Goal: Task Accomplishment & Management: Manage account settings

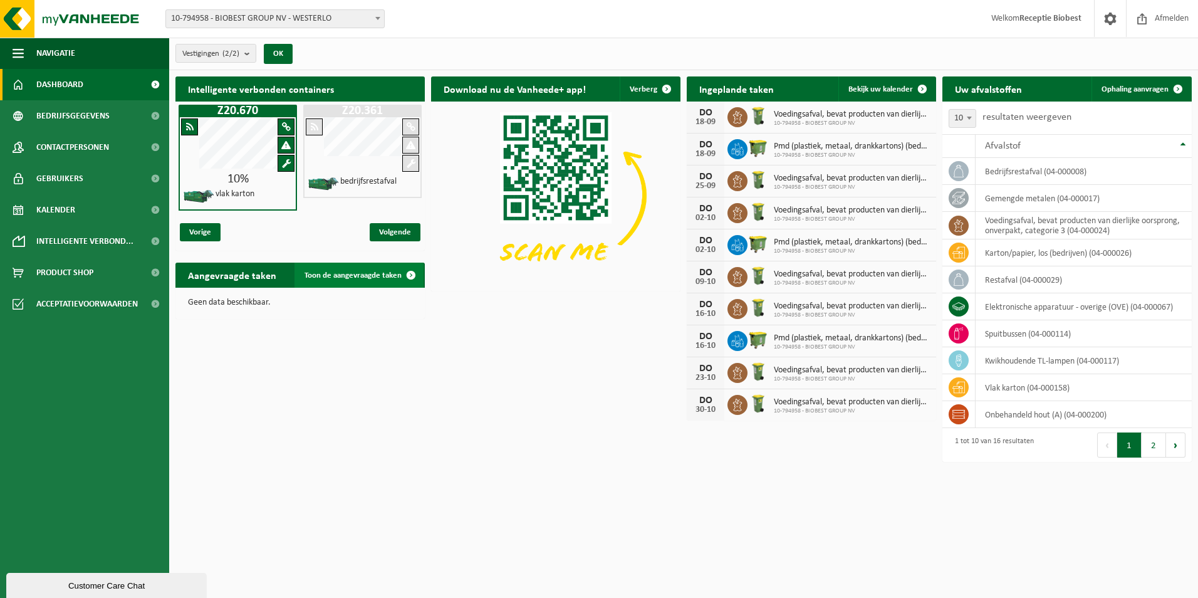
click at [348, 276] on span "Toon de aangevraagde taken" at bounding box center [353, 275] width 97 height 8
click at [249, 280] on h2 "Aangevraagde taken" at bounding box center [231, 275] width 113 height 24
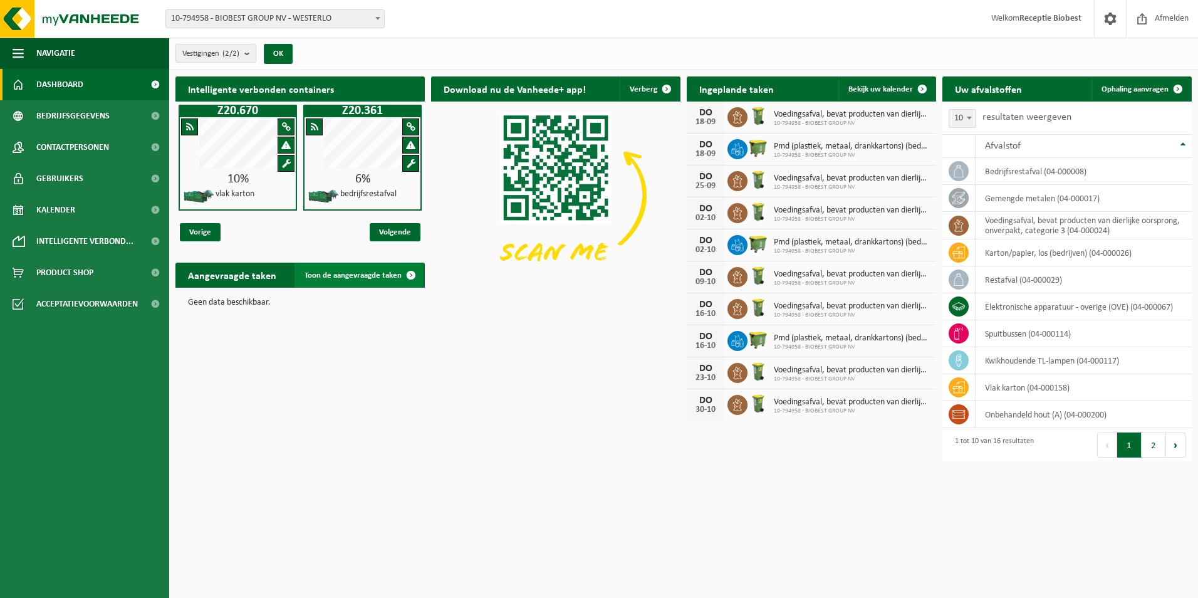
click at [412, 274] on span at bounding box center [411, 275] width 25 height 25
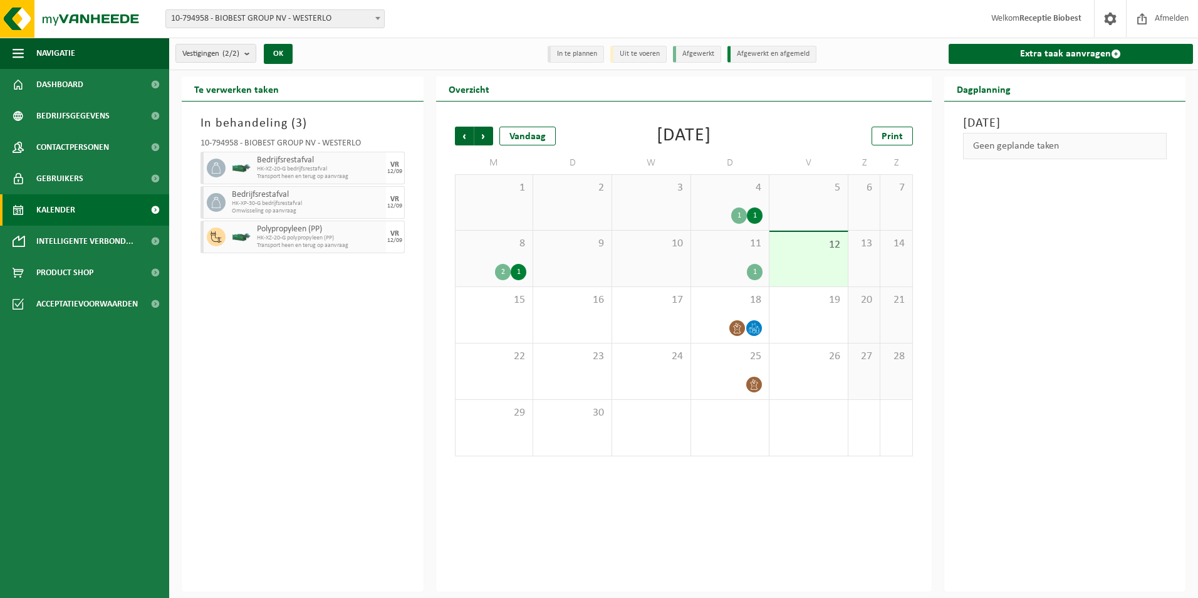
click at [358, 182] on div "Bedrijfsrestafval HK-XZ-20-G bedrijfsrestafval Transport heen en terug op aanvr…" at bounding box center [320, 168] width 132 height 33
click at [688, 58] on li "Afgewerkt" at bounding box center [697, 54] width 48 height 17
drag, startPoint x: 639, startPoint y: 58, endPoint x: 663, endPoint y: 48, distance: 26.4
click at [638, 58] on li "Uit te voeren" at bounding box center [638, 54] width 56 height 17
click at [750, 50] on li "Afgewerkt en afgemeld" at bounding box center [772, 54] width 89 height 17
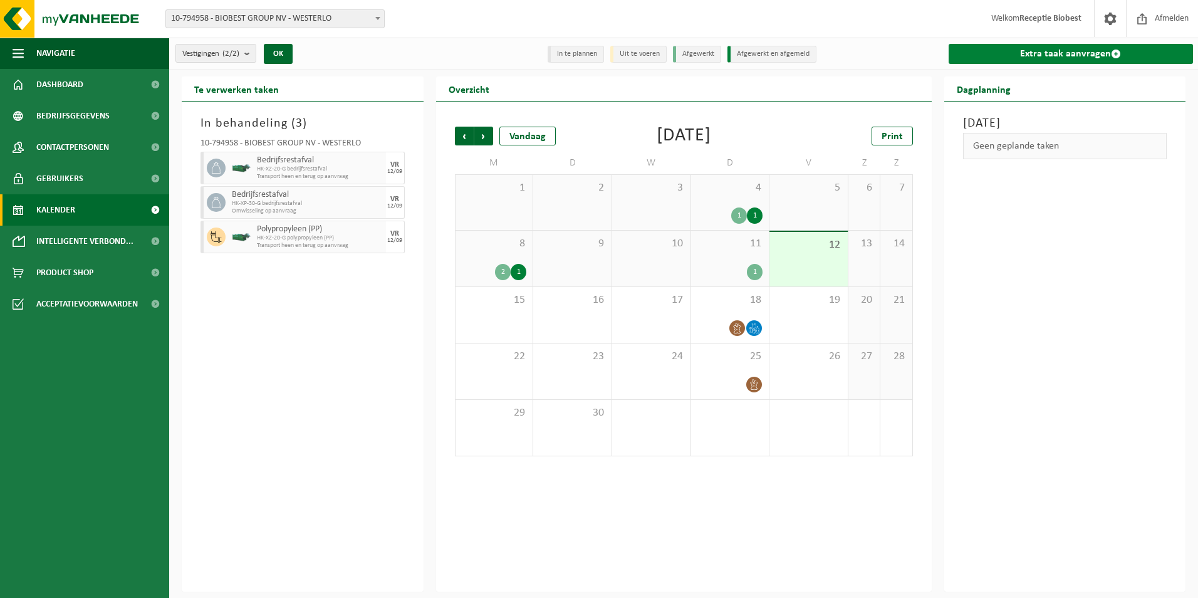
click at [1113, 53] on span at bounding box center [1116, 54] width 10 height 10
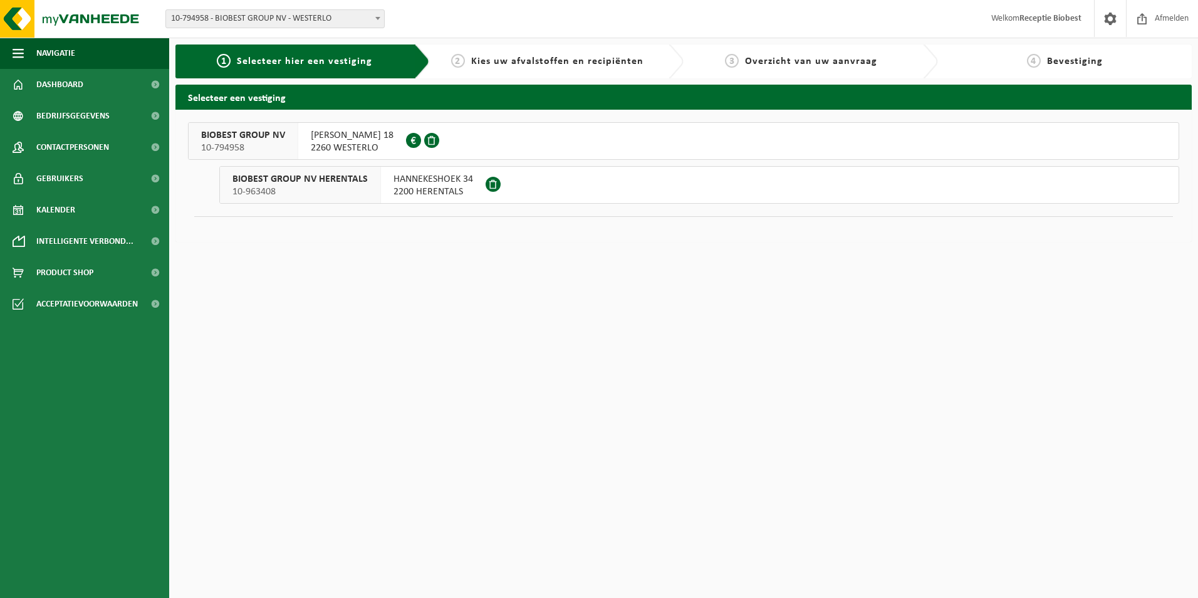
click at [344, 145] on span "2260 WESTERLO" at bounding box center [352, 148] width 83 height 13
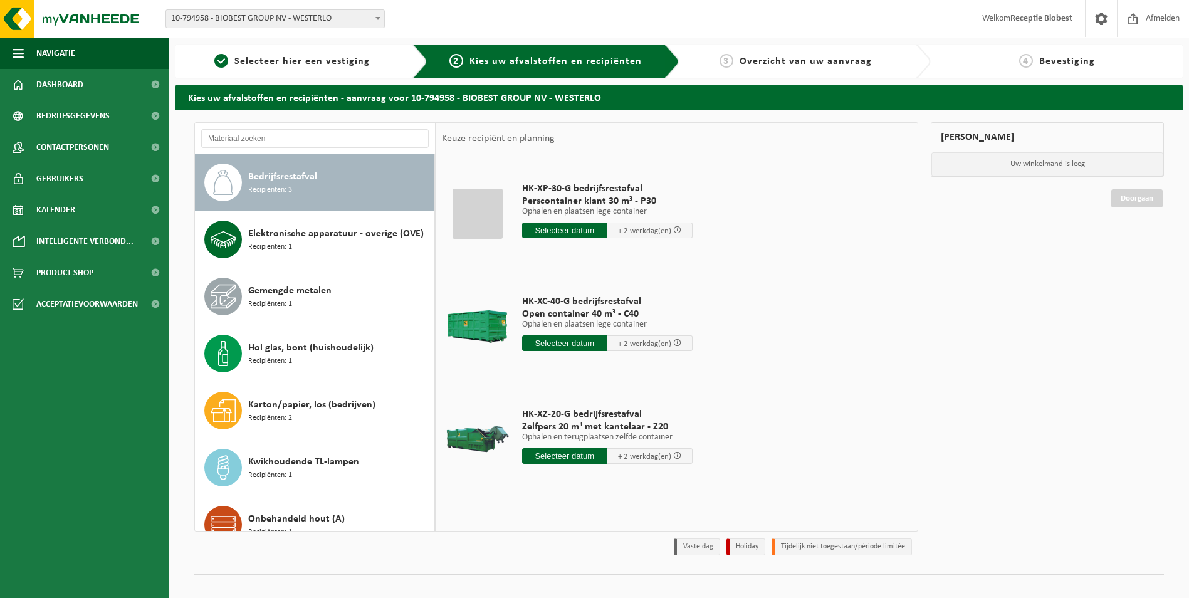
click at [475, 437] on div at bounding box center [477, 439] width 64 height 50
click at [568, 455] on input "text" at bounding box center [564, 456] width 85 height 16
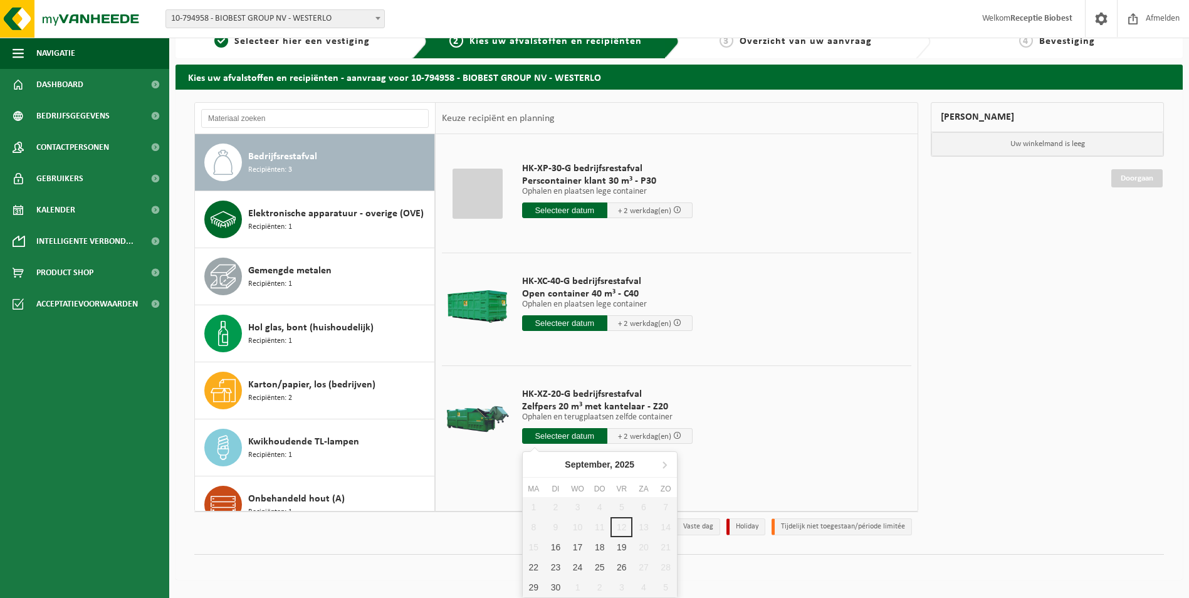
click at [757, 426] on td "HK-XZ-20-G bedrijfsrestafval Zelfpers 20 m³ met kantelaar - Z20 Ophalen en teru…" at bounding box center [712, 418] width 399 height 107
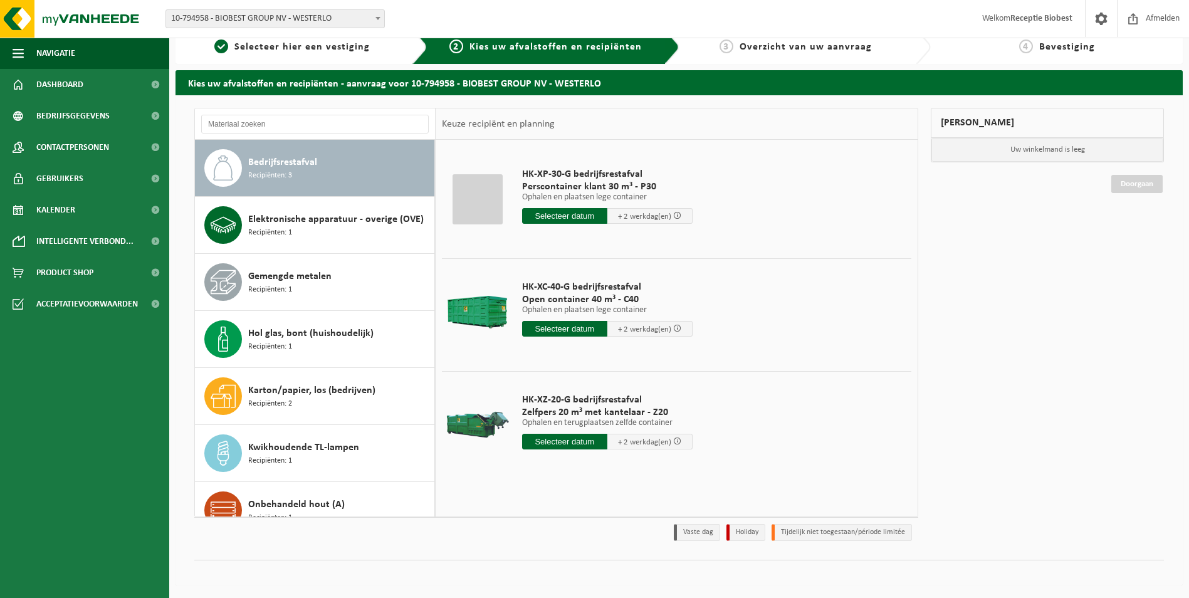
click at [554, 411] on span "Zelfpers 20 m³ met kantelaar - Z20" at bounding box center [607, 412] width 170 height 13
click at [600, 413] on span "Zelfpers 20 m³ met kantelaar - Z20" at bounding box center [607, 412] width 170 height 13
click span "Zelfpers 20 m³ met kantelaar - Z20"
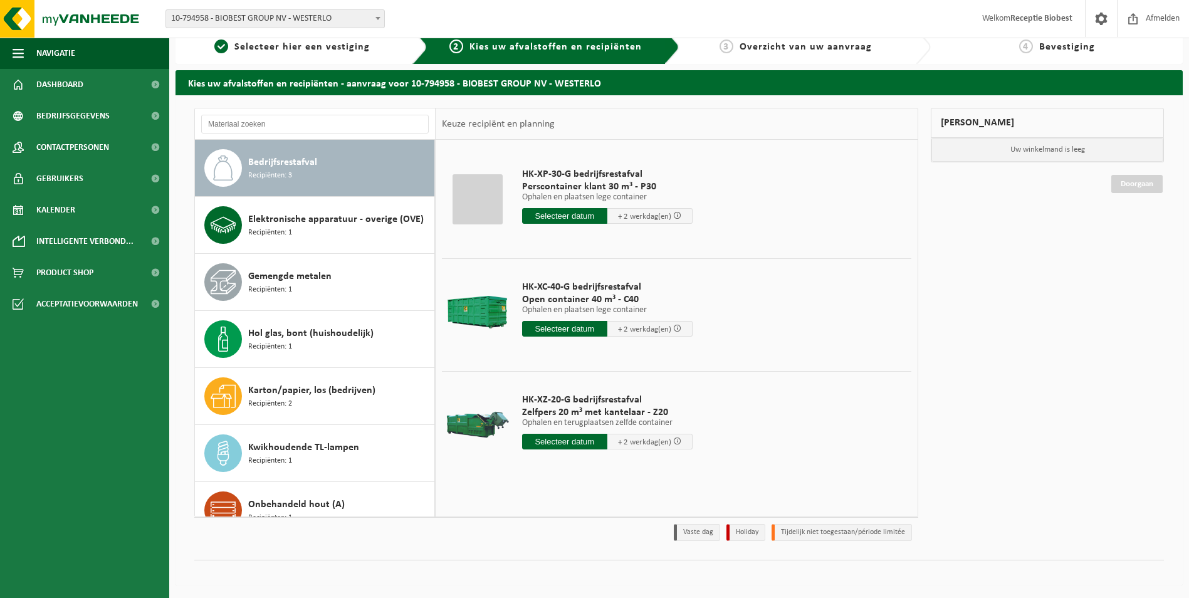
click div "HK-XZ-20-G bedrijfsrestafval Zelfpers 20 m³ met kantelaar - Z20 Ophalen en teru…"
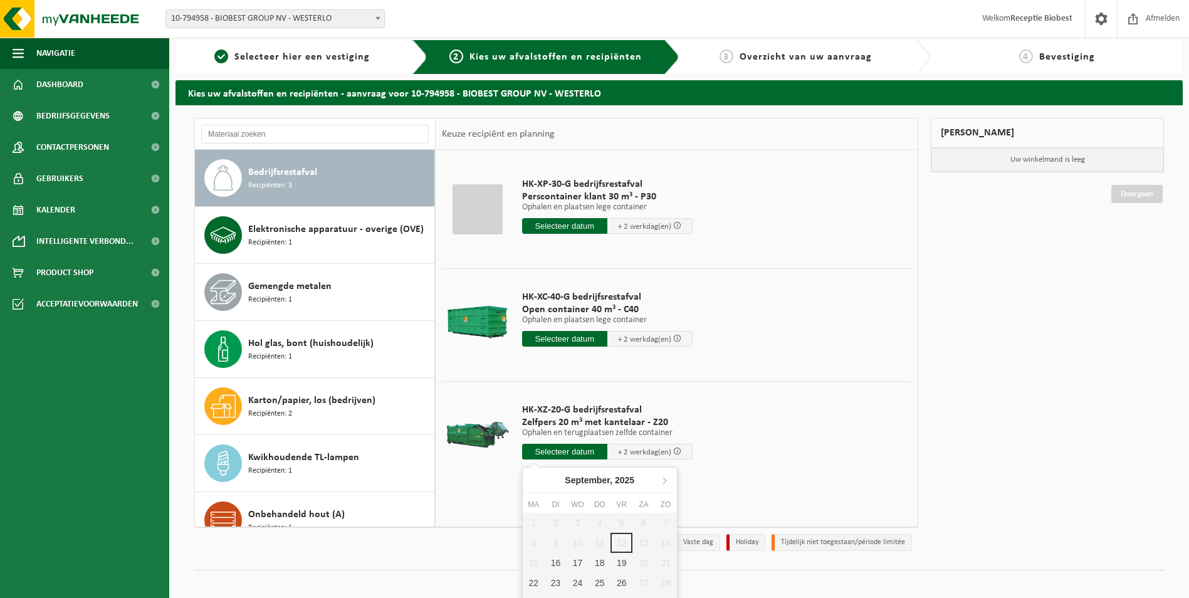
scroll to position [0, 0]
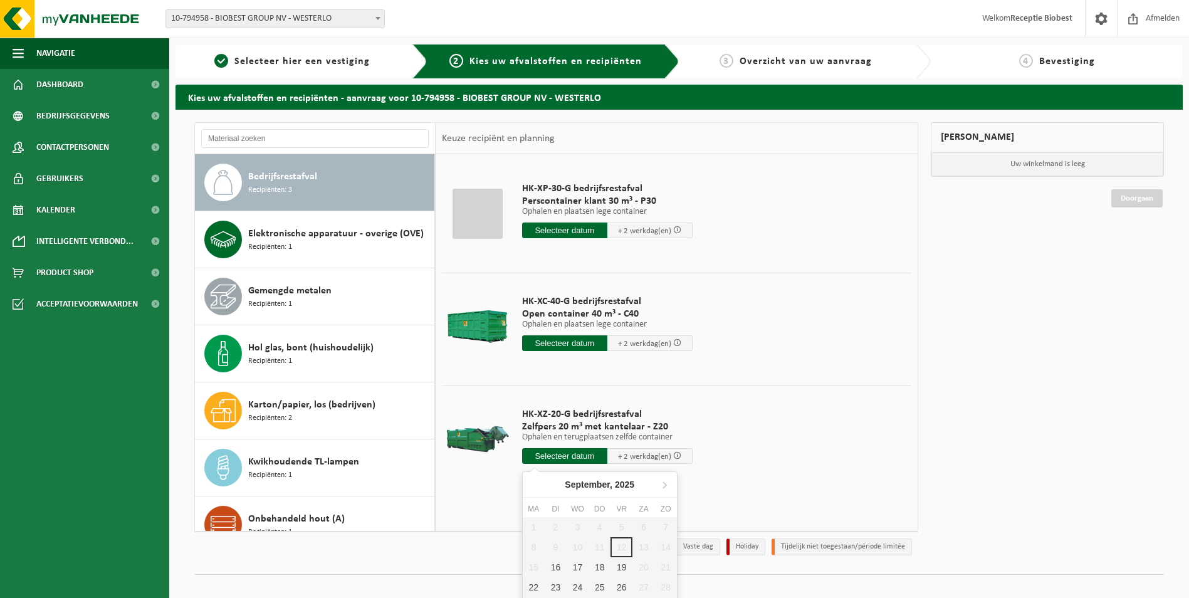
click td "HK-XZ-20-G bedrijfsrestafval Zelfpers 20 m³ met kantelaar - Z20 Ophalen en teru…"
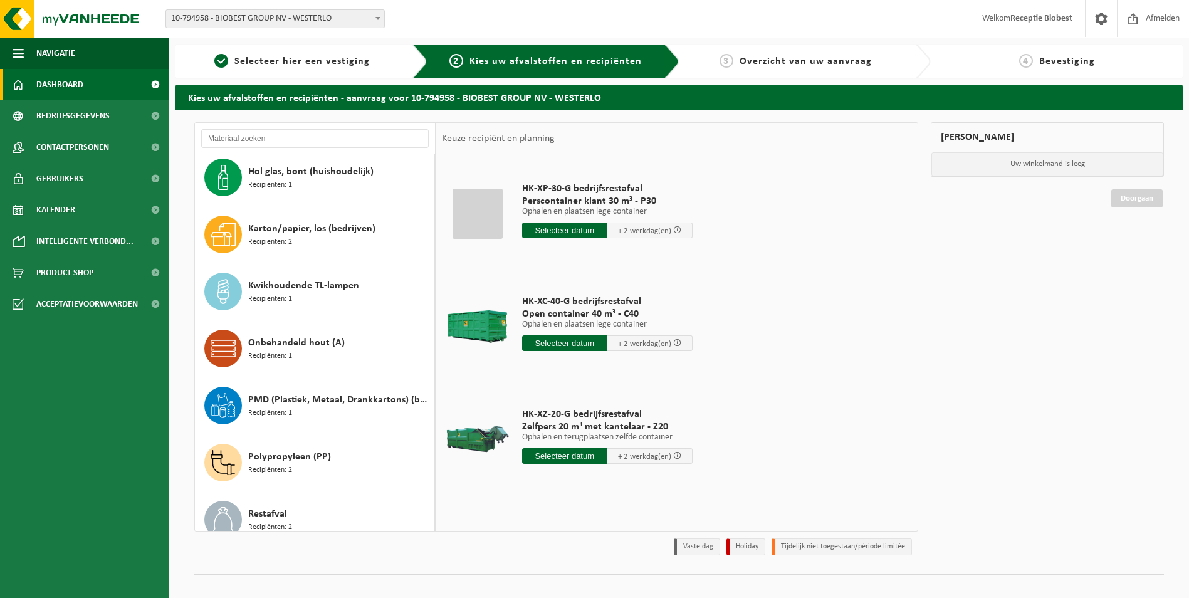
scroll to position [165, 0]
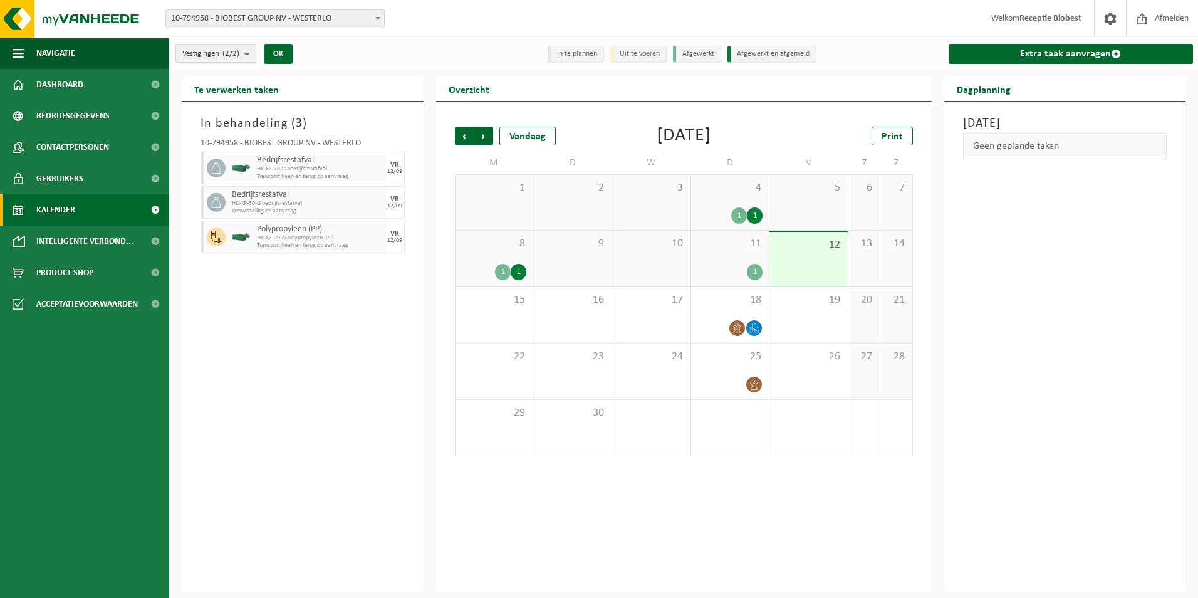
click at [751, 271] on div "1" at bounding box center [755, 272] width 16 height 16
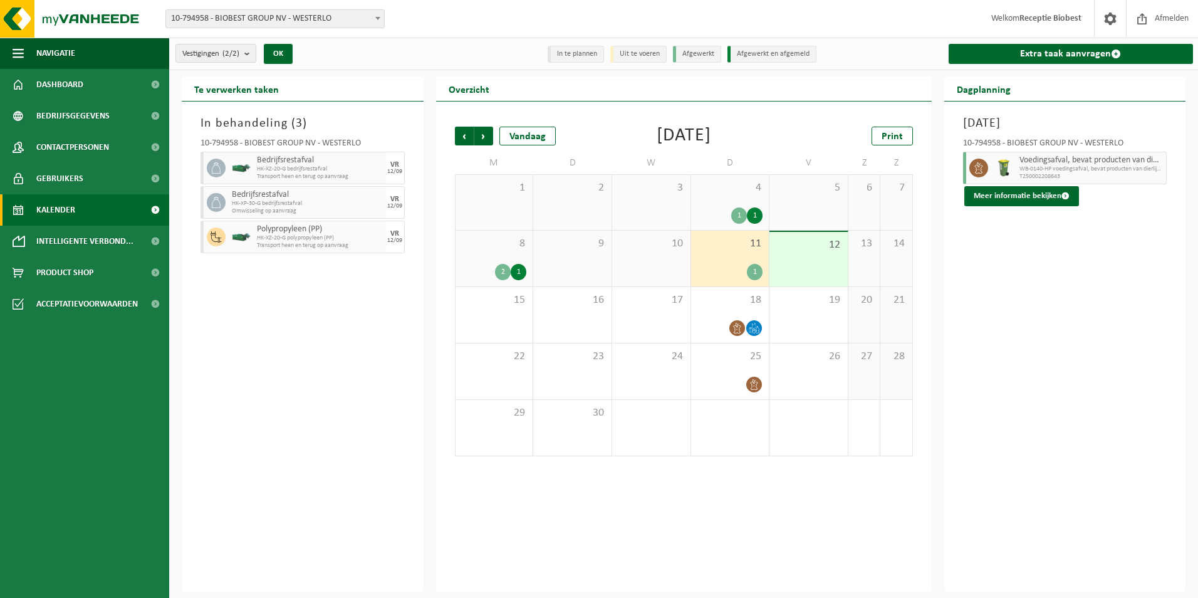
click at [284, 301] on div "In behandeling ( 3 ) 10-794958 - BIOBEST GROUP NV - WESTERLO Bedrijfsrestafval …" at bounding box center [303, 347] width 242 height 490
click at [392, 164] on div "VR" at bounding box center [394, 165] width 9 height 8
click at [300, 288] on div "In behandeling ( 3 ) 10-794958 - BIOBEST GROUP NV - WESTERLO Bedrijfsrestafval …" at bounding box center [303, 347] width 242 height 490
click at [1118, 51] on span at bounding box center [1116, 54] width 10 height 10
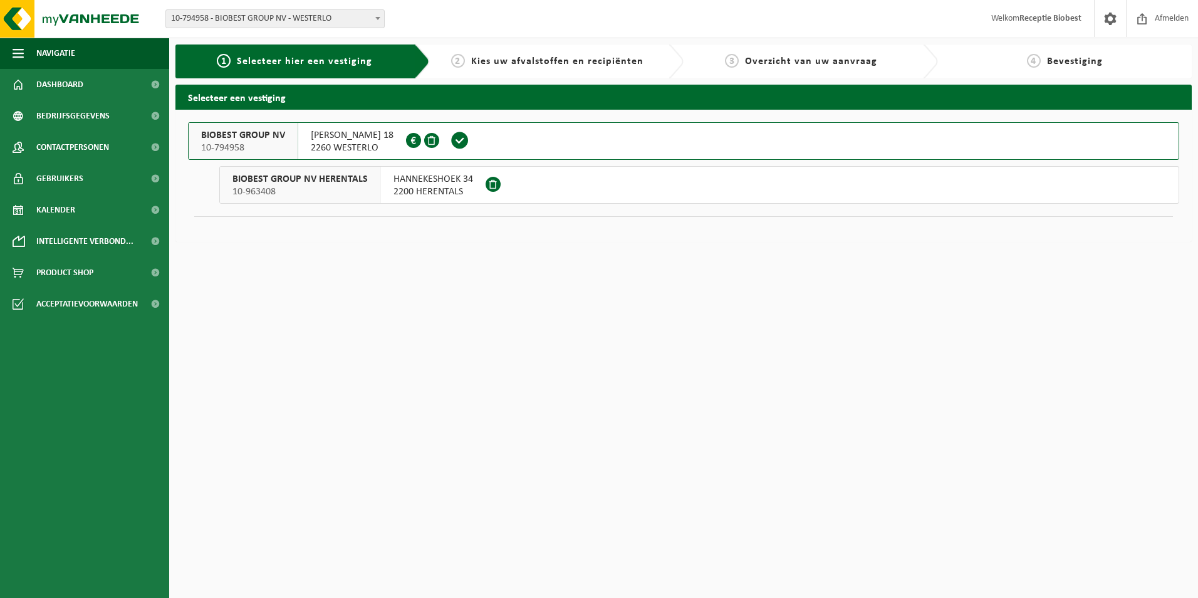
click at [338, 148] on span "2260 WESTERLO" at bounding box center [352, 148] width 83 height 13
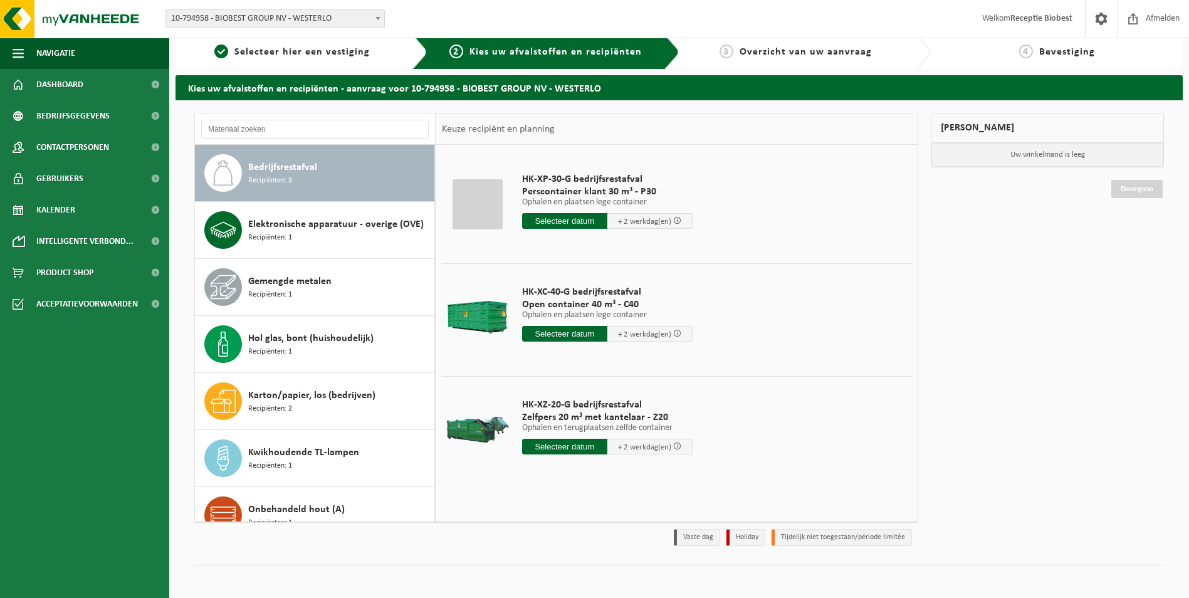
scroll to position [14, 0]
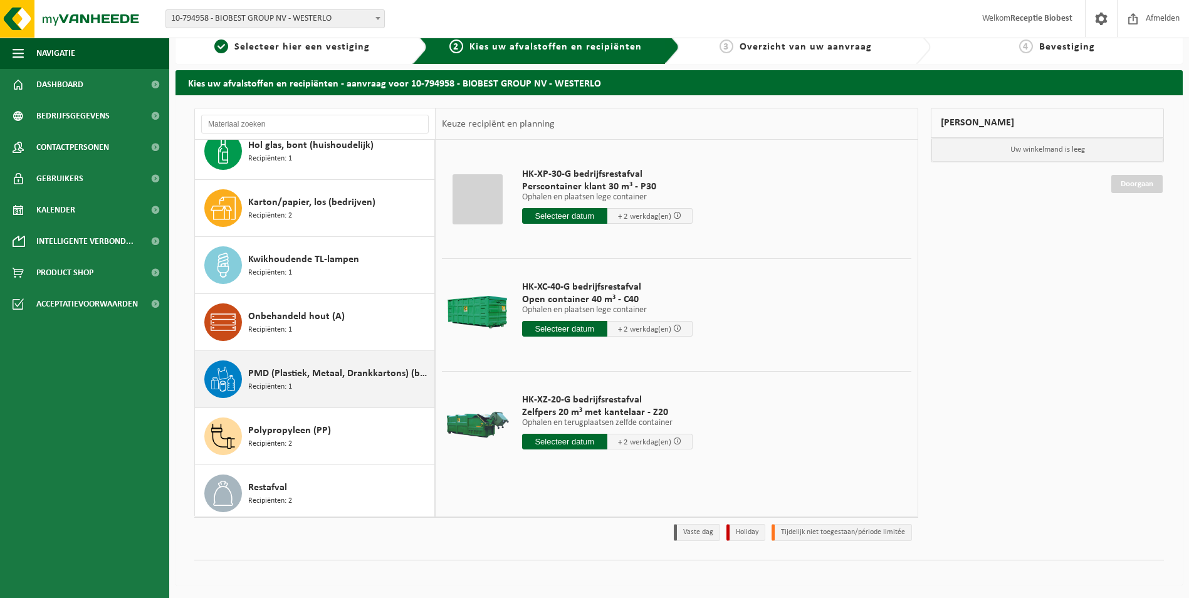
click at [285, 372] on span "PMD (Plastiek, Metaal, Drankkartons) (bedrijven)" at bounding box center [339, 373] width 183 height 15
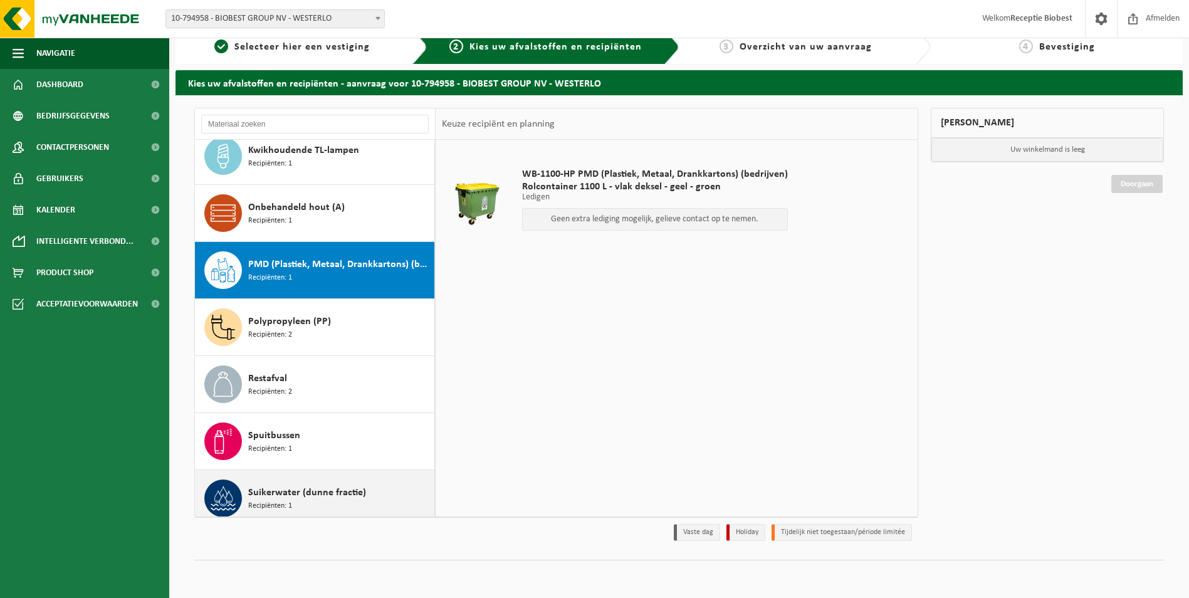
scroll to position [290, 0]
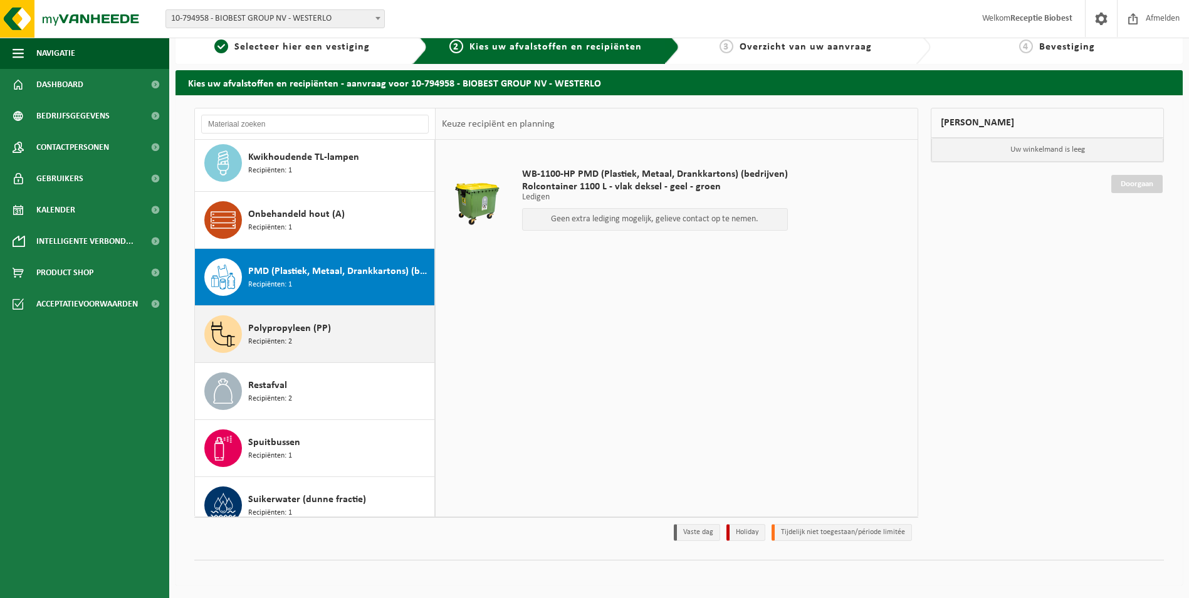
click at [338, 342] on div "Polypropyleen (PP) Recipiënten: 2" at bounding box center [339, 334] width 183 height 38
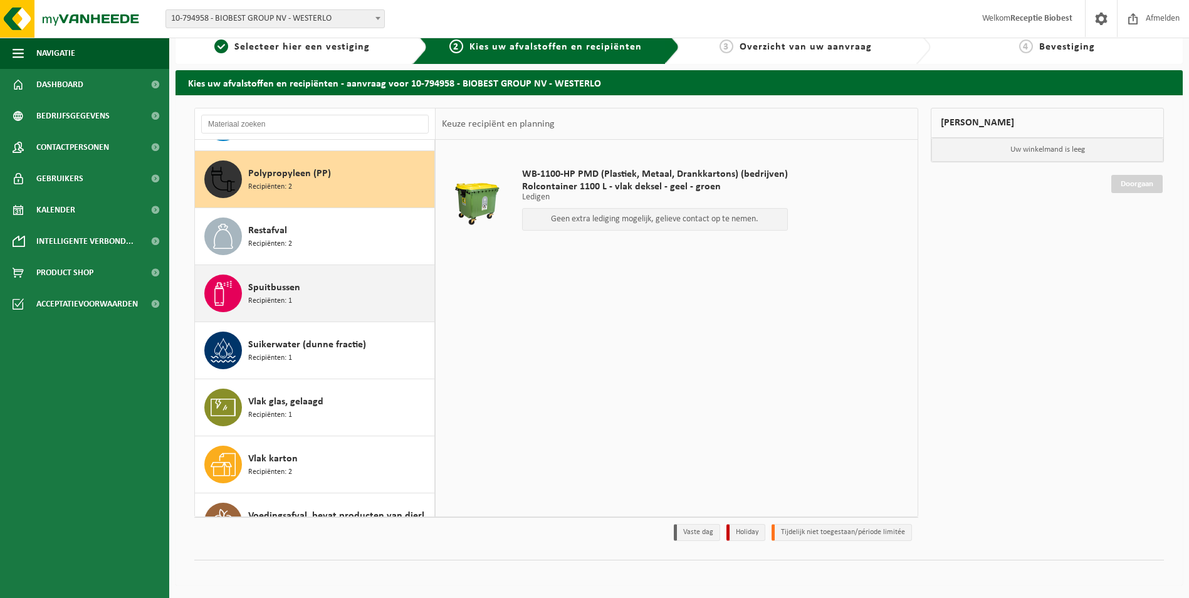
scroll to position [456, 0]
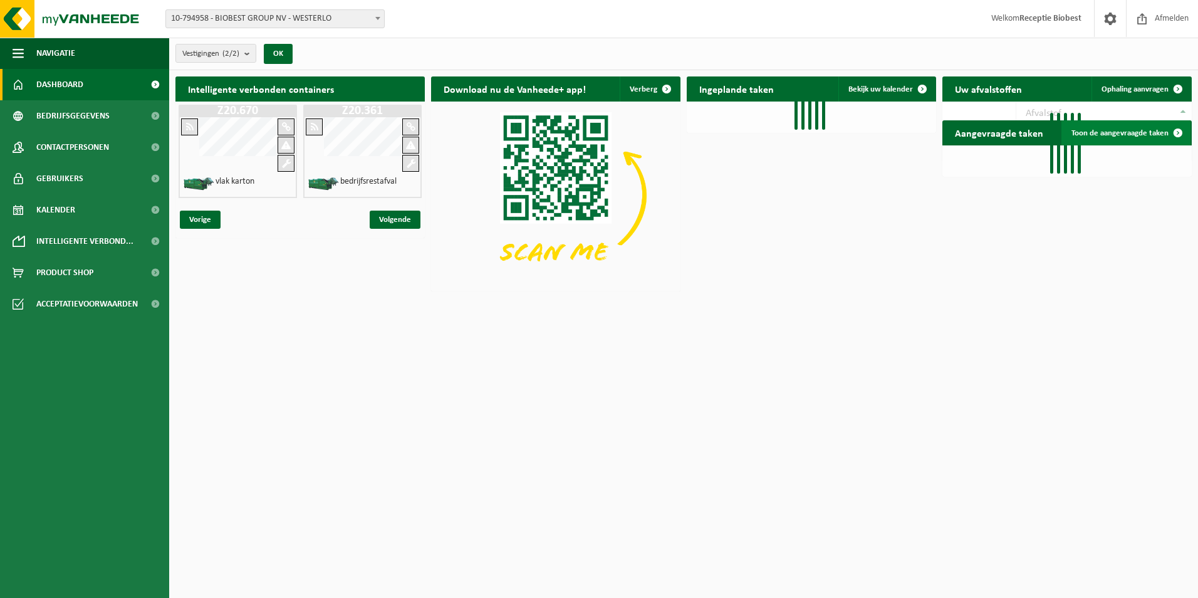
click at [1177, 132] on div "Intelligente verbonden containers Z20.670 vlak karton Z20.361 bedrijfsrestafval…" at bounding box center [683, 183] width 1023 height 227
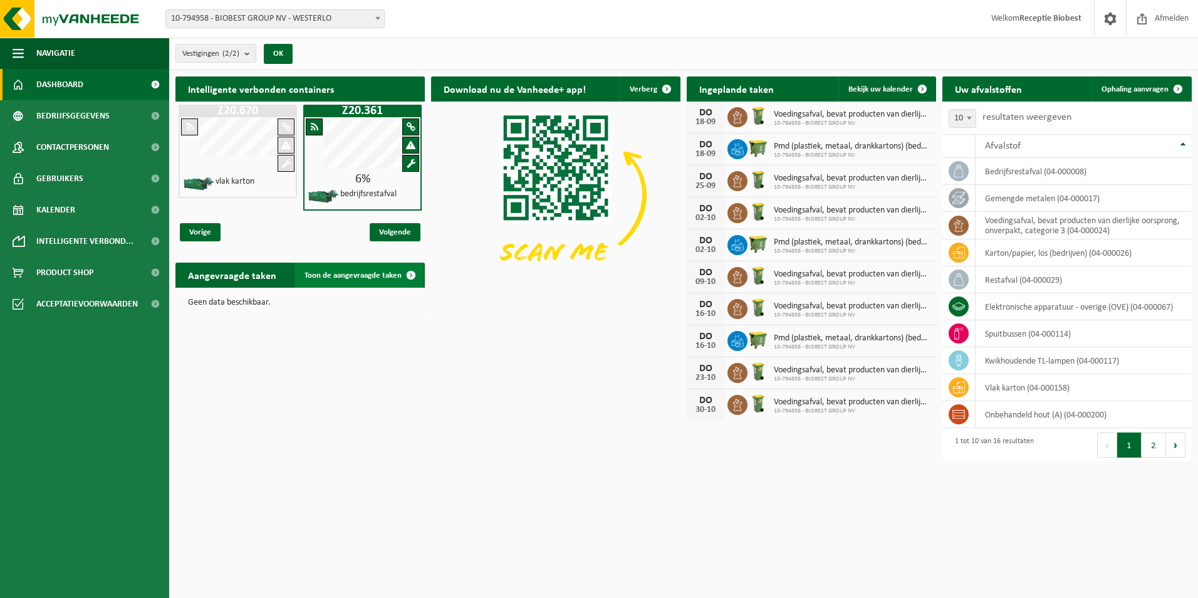
click at [408, 274] on span at bounding box center [411, 275] width 25 height 25
click at [1178, 87] on span at bounding box center [1178, 88] width 25 height 25
click at [1177, 86] on span at bounding box center [1178, 88] width 25 height 25
click at [1123, 89] on span "Ophaling aanvragen" at bounding box center [1135, 89] width 67 height 8
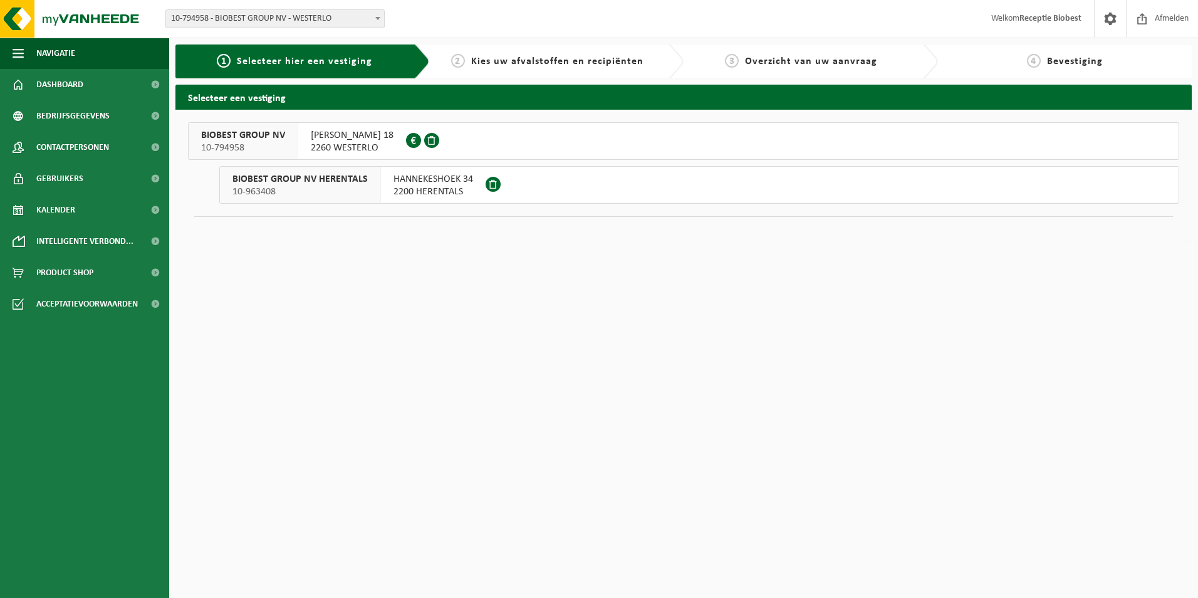
click at [283, 141] on span "BIOBEST GROUP NV" at bounding box center [243, 135] width 84 height 13
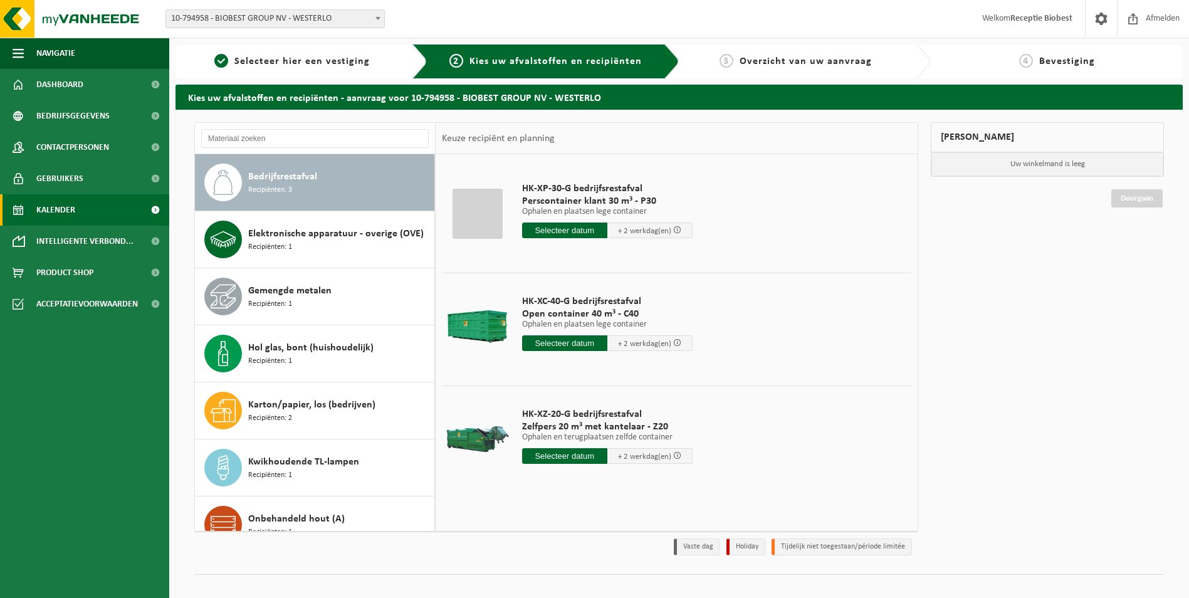
click at [73, 201] on span "Kalender" at bounding box center [55, 209] width 39 height 31
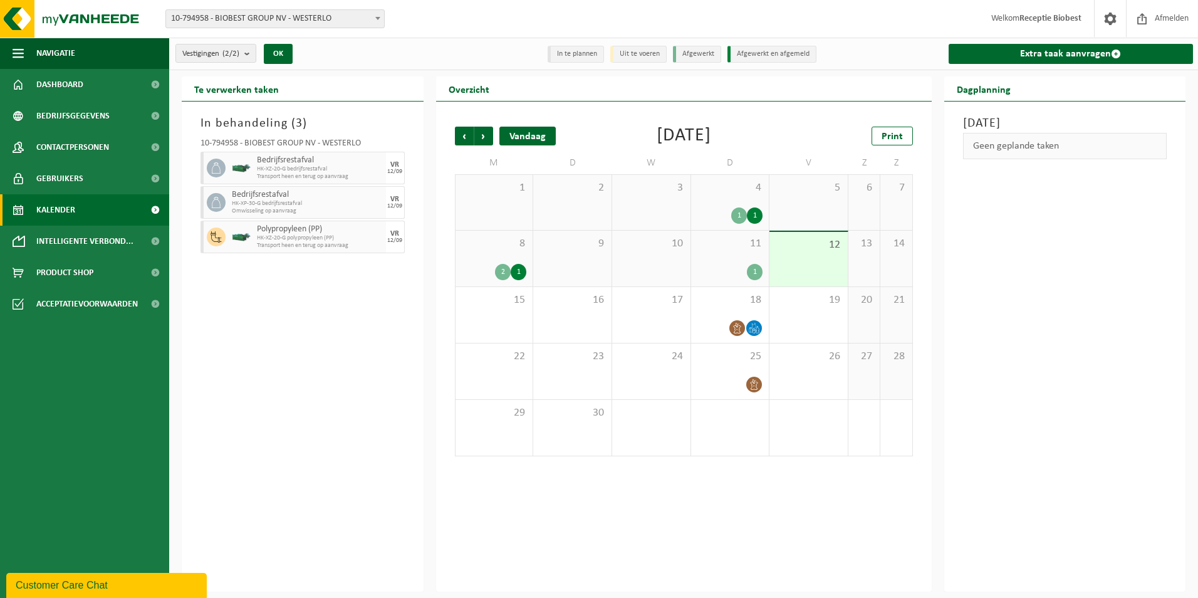
click at [523, 137] on div "Vandaag" at bounding box center [528, 136] width 56 height 19
click at [406, 348] on div "In behandeling ( 3 ) 10-794958 - BIOBEST GROUP NV - WESTERLO Bedrijfsrestafval …" at bounding box center [303, 347] width 242 height 490
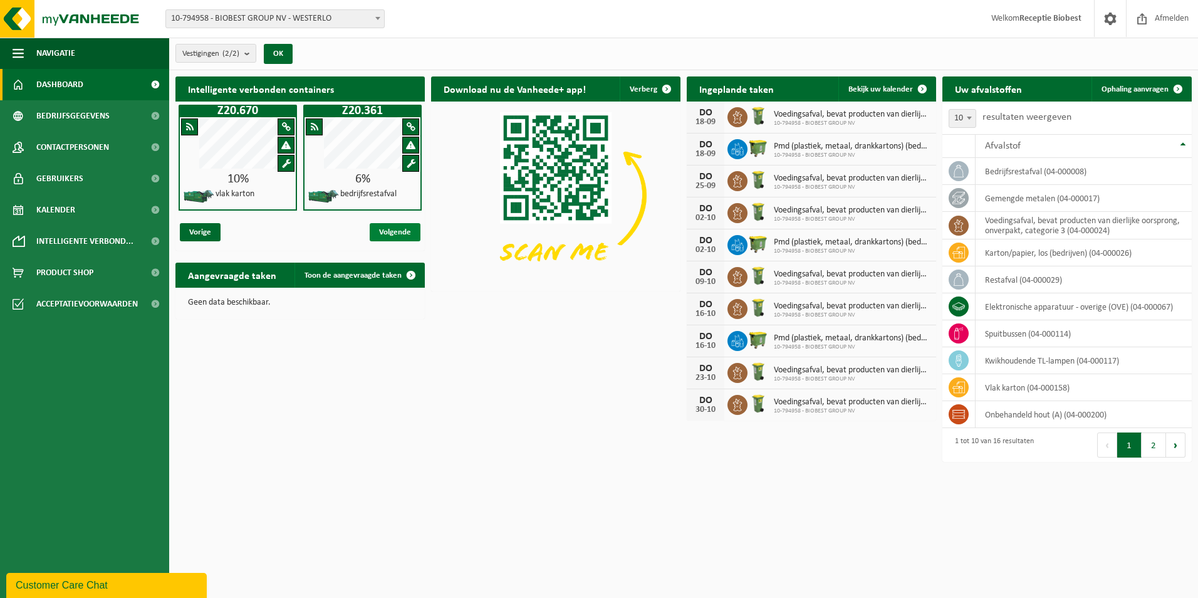
click at [405, 231] on span "Volgende" at bounding box center [395, 232] width 51 height 18
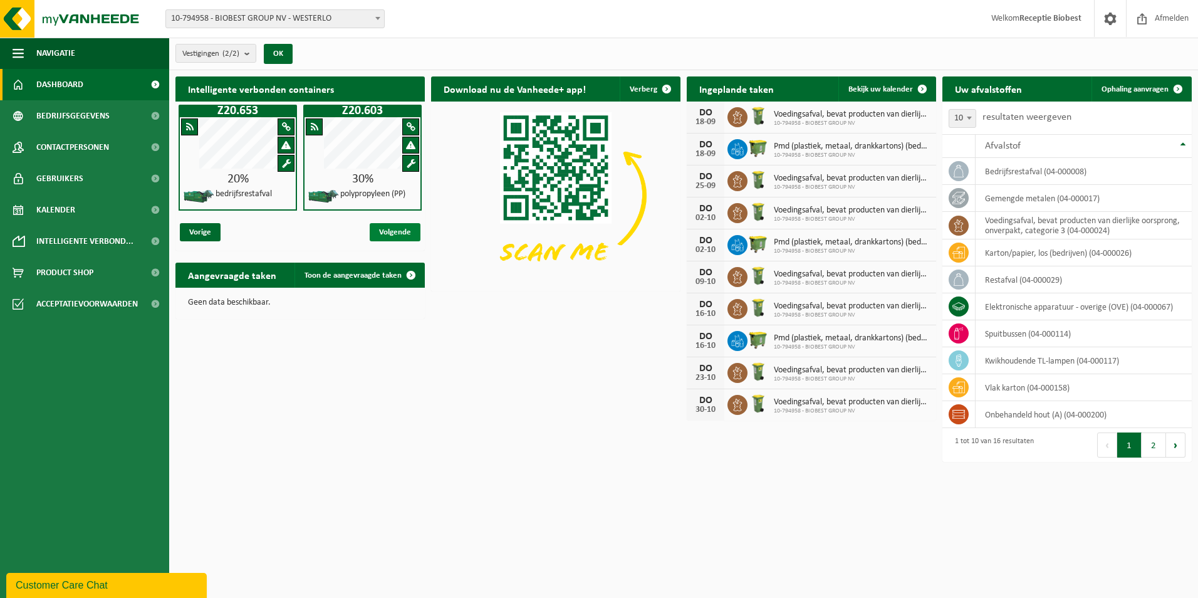
click at [405, 231] on span "Volgende" at bounding box center [395, 232] width 51 height 18
click at [199, 229] on span "Vorige" at bounding box center [200, 232] width 41 height 18
click at [359, 182] on div "20%" at bounding box center [363, 179] width 116 height 13
click at [197, 227] on span "Vorige" at bounding box center [200, 232] width 41 height 18
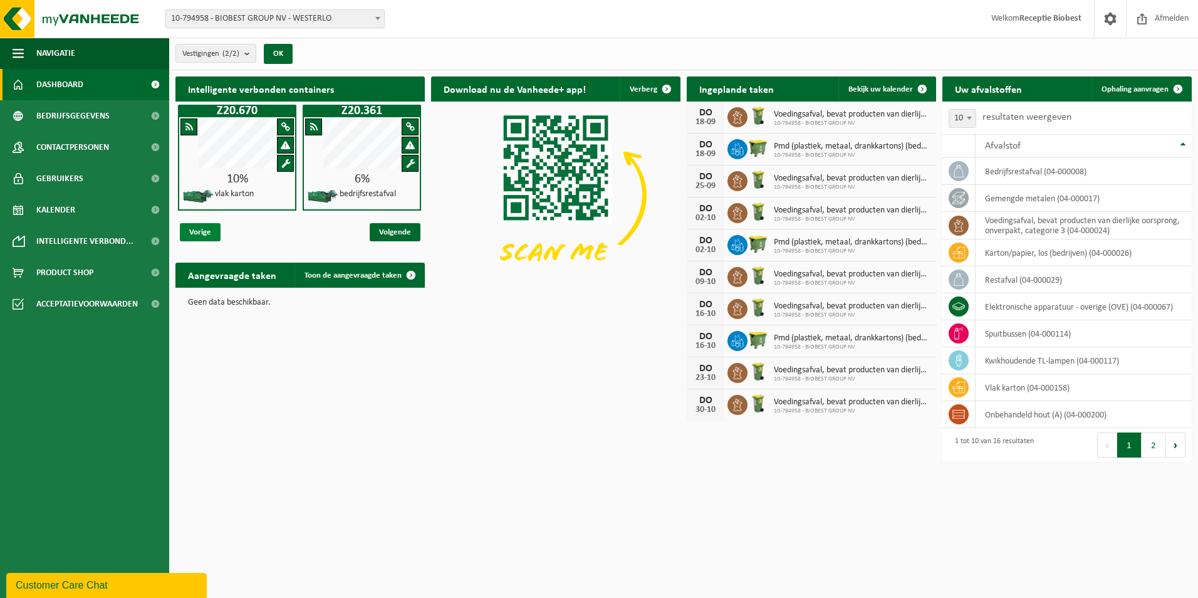
scroll to position [0, 0]
click at [197, 227] on span "Vorige" at bounding box center [200, 232] width 41 height 18
click at [397, 233] on span "Volgende" at bounding box center [395, 232] width 51 height 18
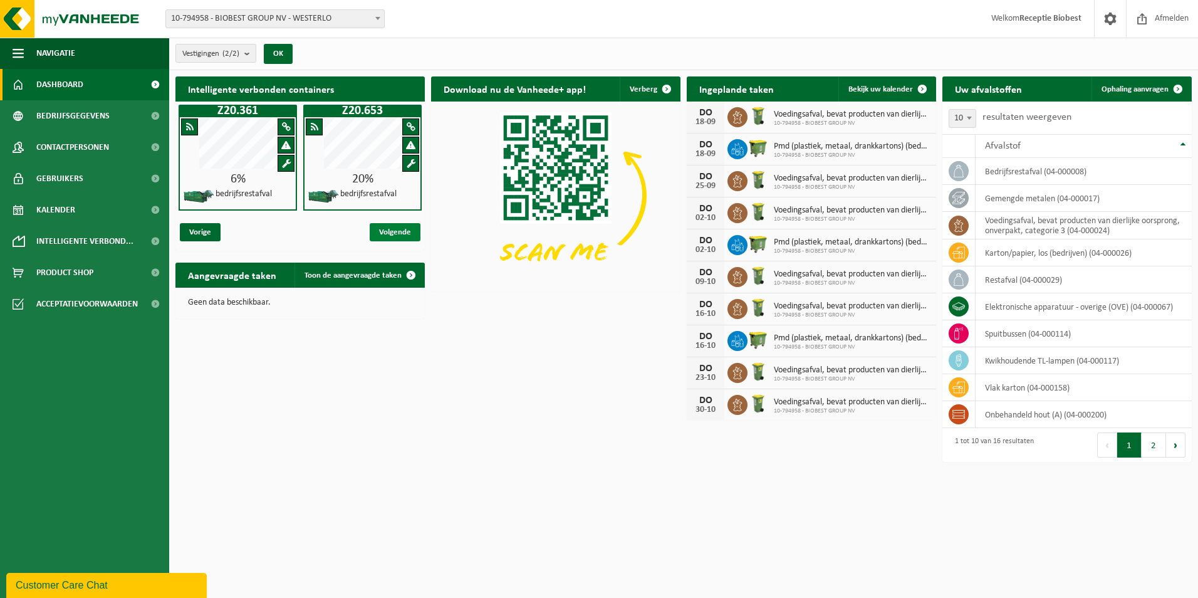
click at [397, 233] on span "Volgende" at bounding box center [395, 232] width 51 height 18
click at [187, 229] on span "Vorige" at bounding box center [200, 232] width 41 height 18
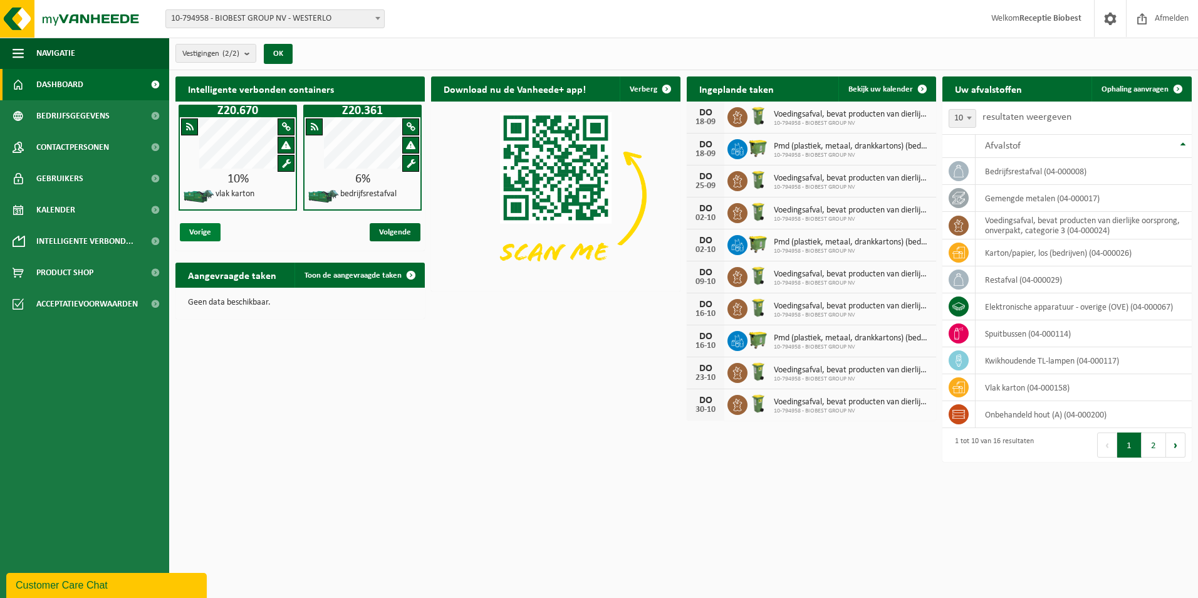
scroll to position [0, 0]
click at [382, 229] on span "Volgende" at bounding box center [395, 232] width 51 height 18
click at [196, 232] on span "Vorige" at bounding box center [200, 232] width 41 height 18
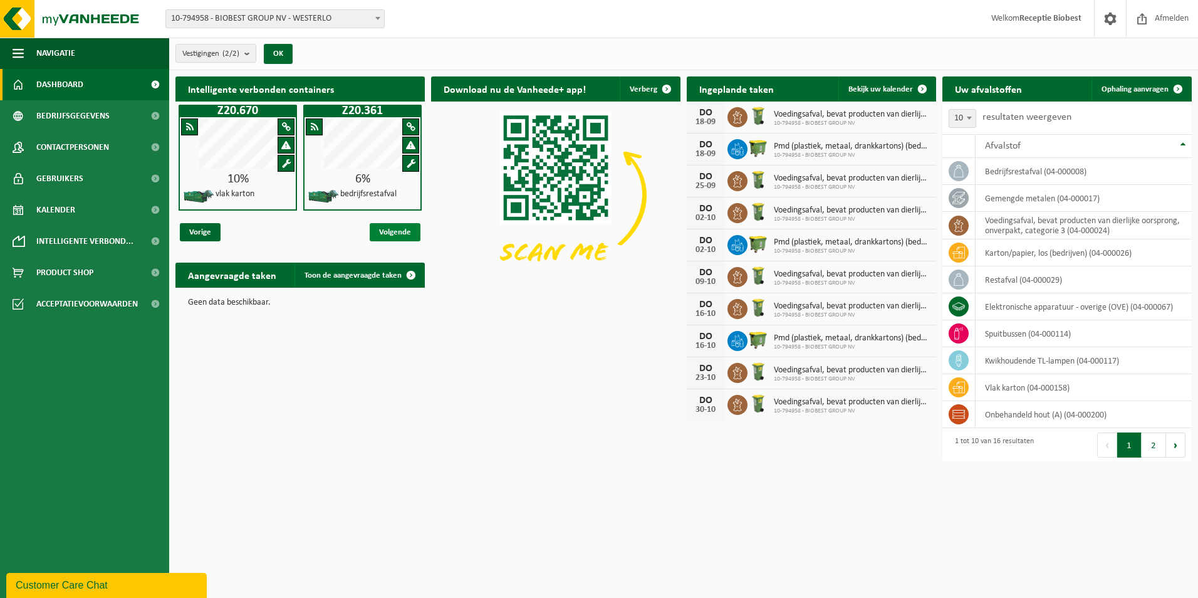
click at [381, 230] on span "Volgende" at bounding box center [395, 232] width 51 height 18
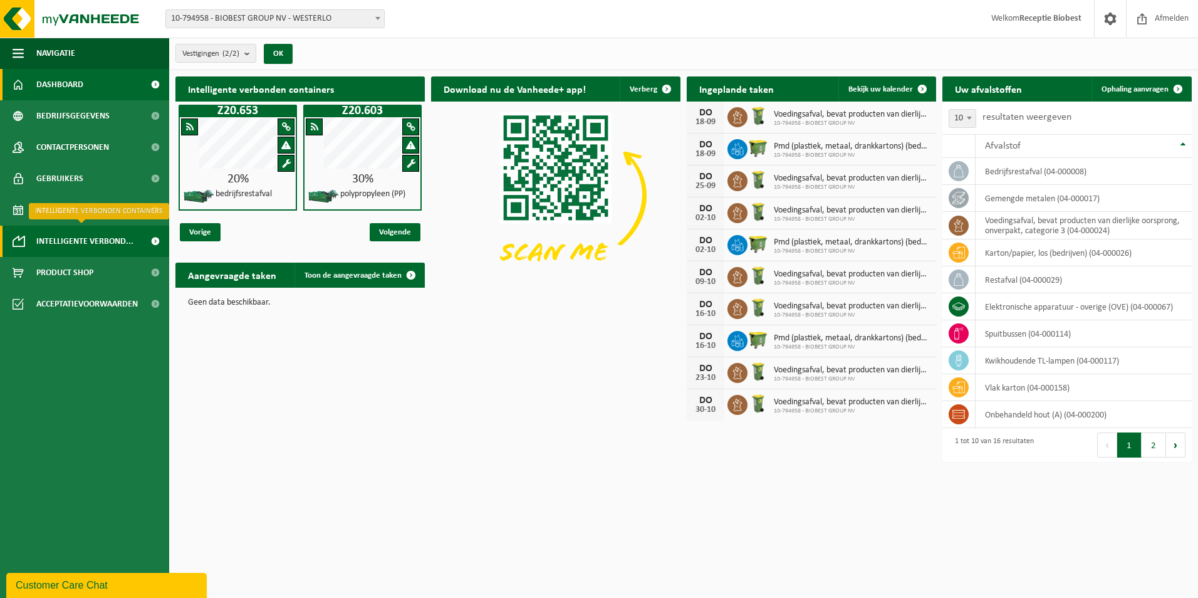
click at [110, 239] on span "Intelligente verbond..." at bounding box center [84, 241] width 97 height 31
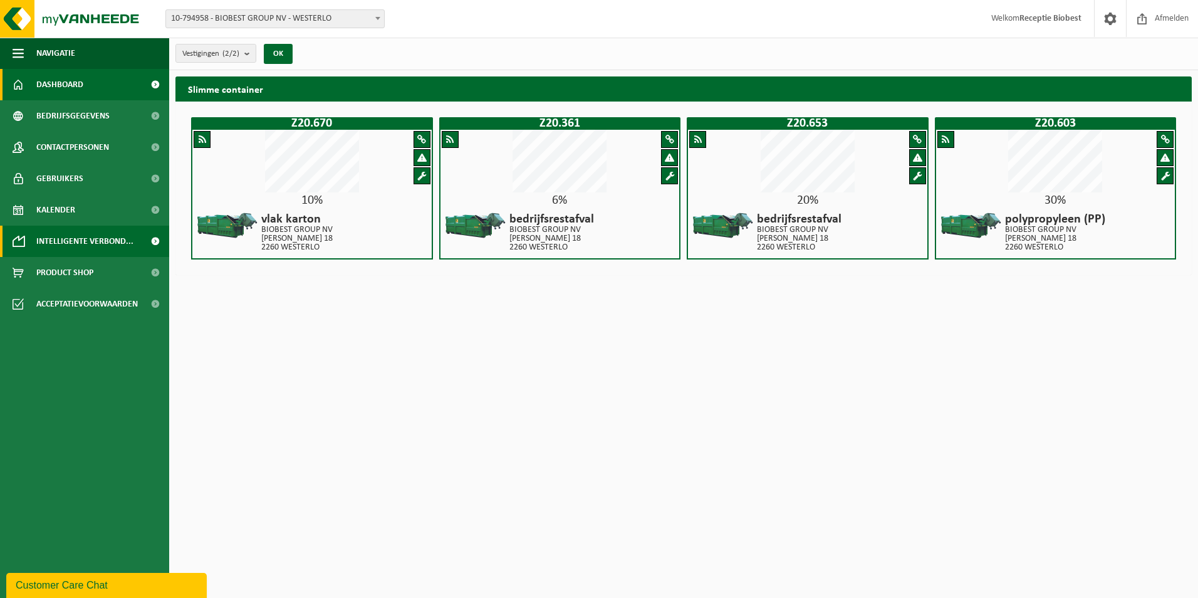
click at [107, 90] on link "Dashboard" at bounding box center [84, 84] width 169 height 31
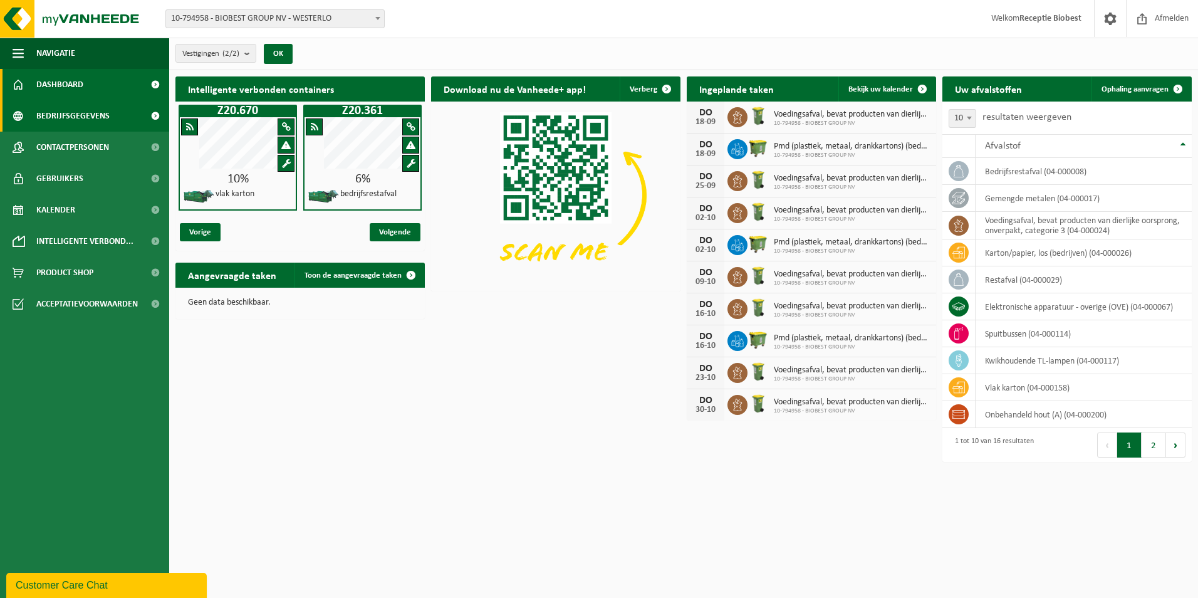
click at [86, 117] on span "Bedrijfsgegevens" at bounding box center [72, 115] width 73 height 31
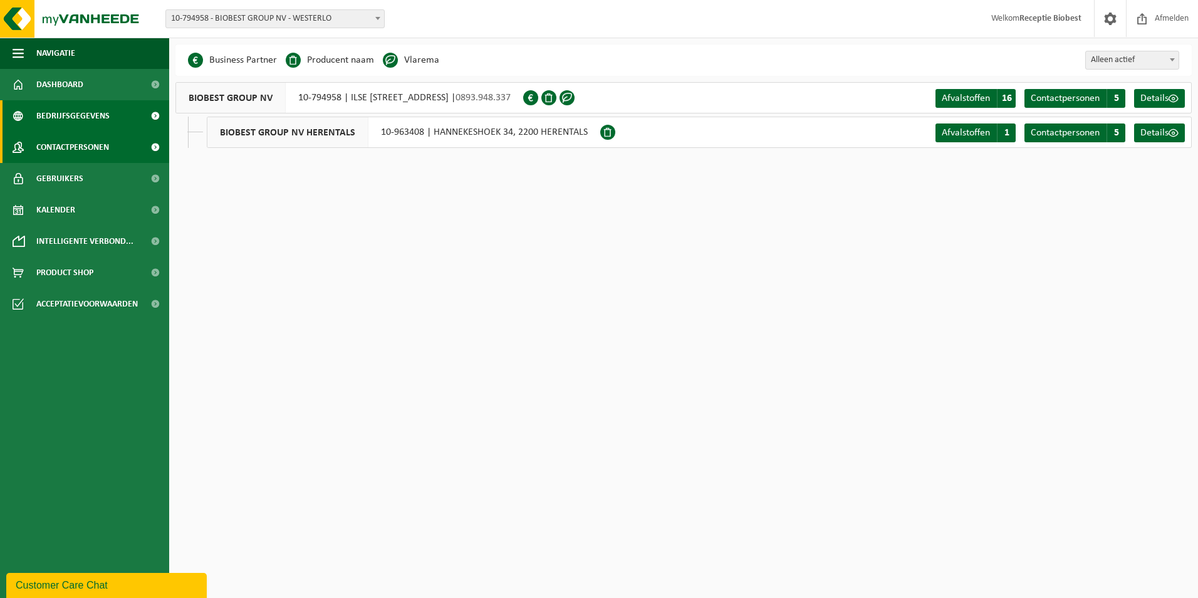
click at [156, 145] on span at bounding box center [155, 147] width 28 height 31
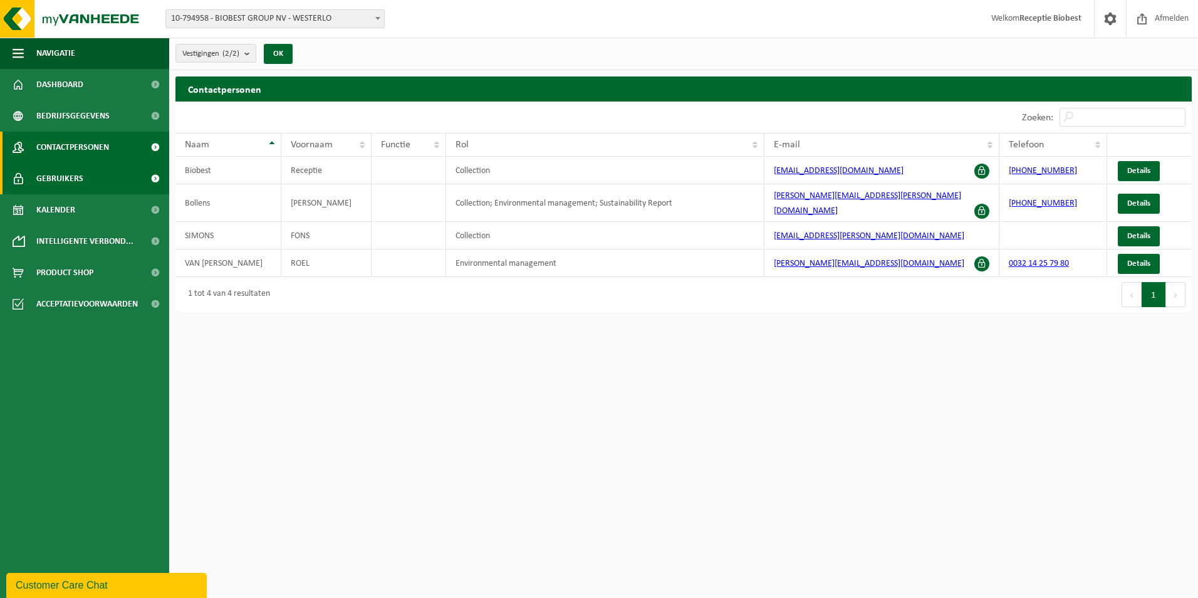
click at [152, 178] on span at bounding box center [155, 178] width 28 height 31
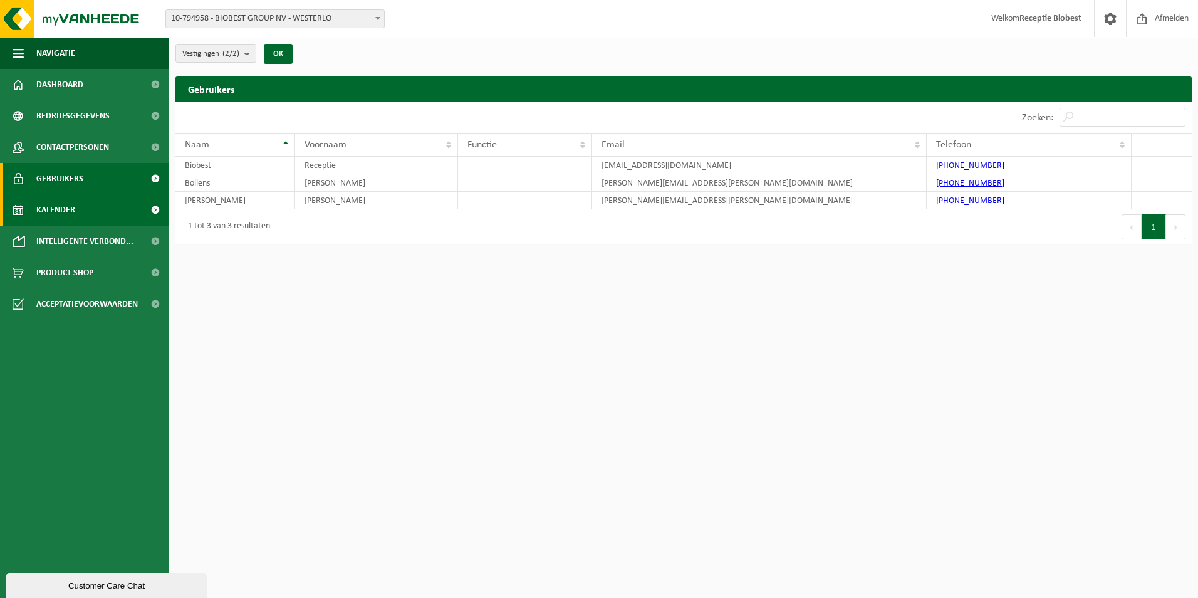
click at [157, 210] on span at bounding box center [155, 209] width 28 height 31
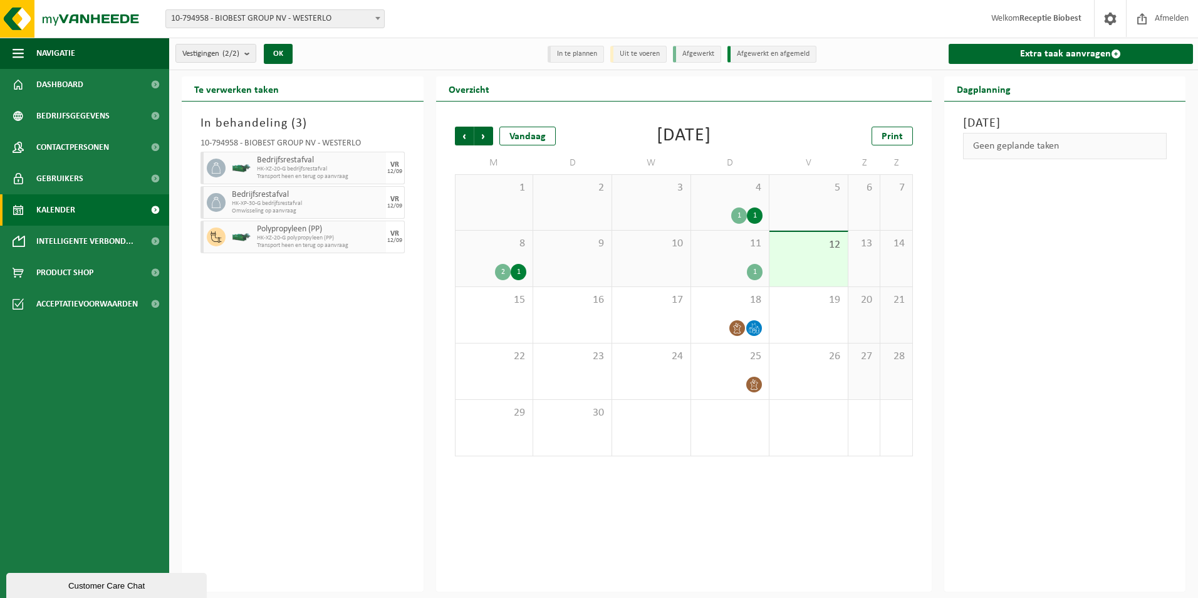
click at [741, 219] on div "1" at bounding box center [739, 215] width 16 height 16
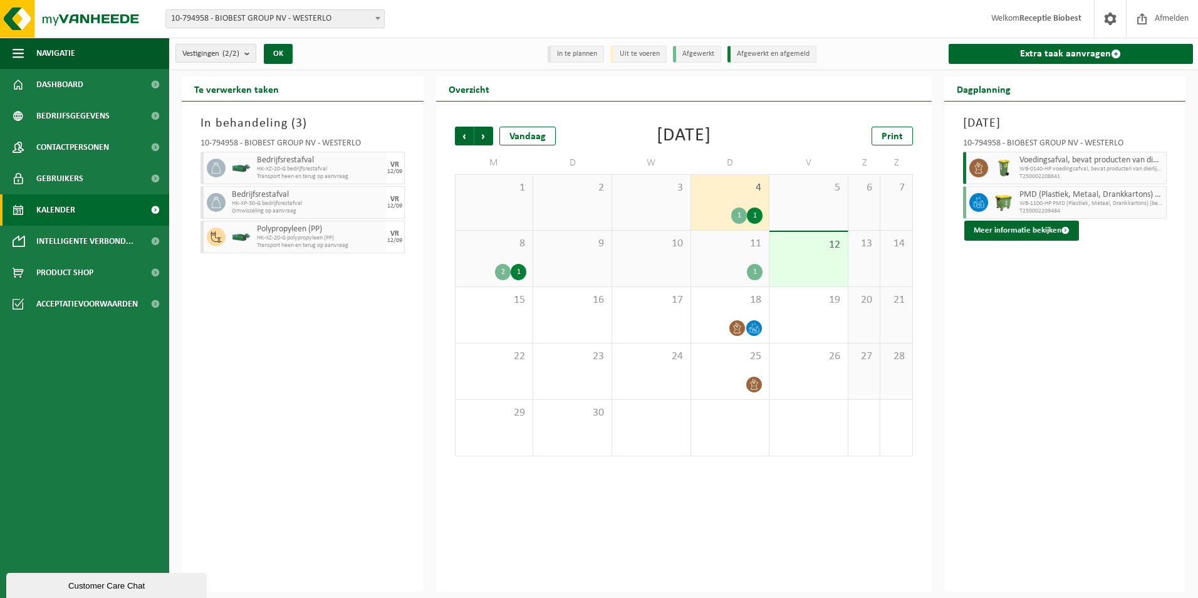
click at [753, 214] on div "1" at bounding box center [755, 215] width 16 height 16
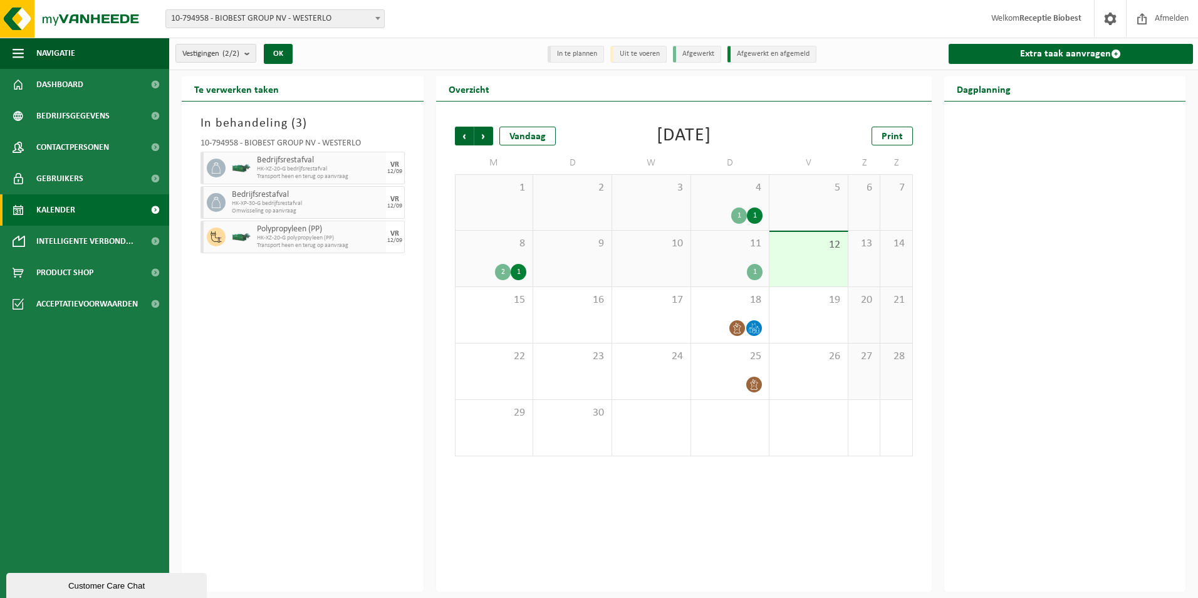
click at [750, 275] on div "1" at bounding box center [755, 272] width 16 height 16
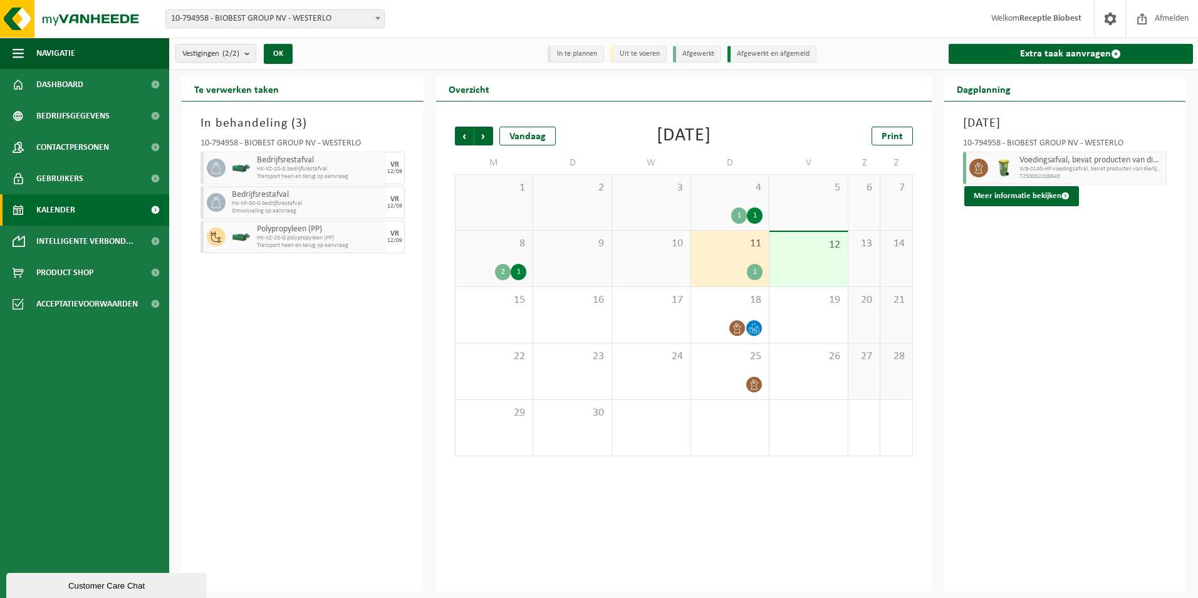
click at [743, 215] on div "1" at bounding box center [739, 215] width 16 height 16
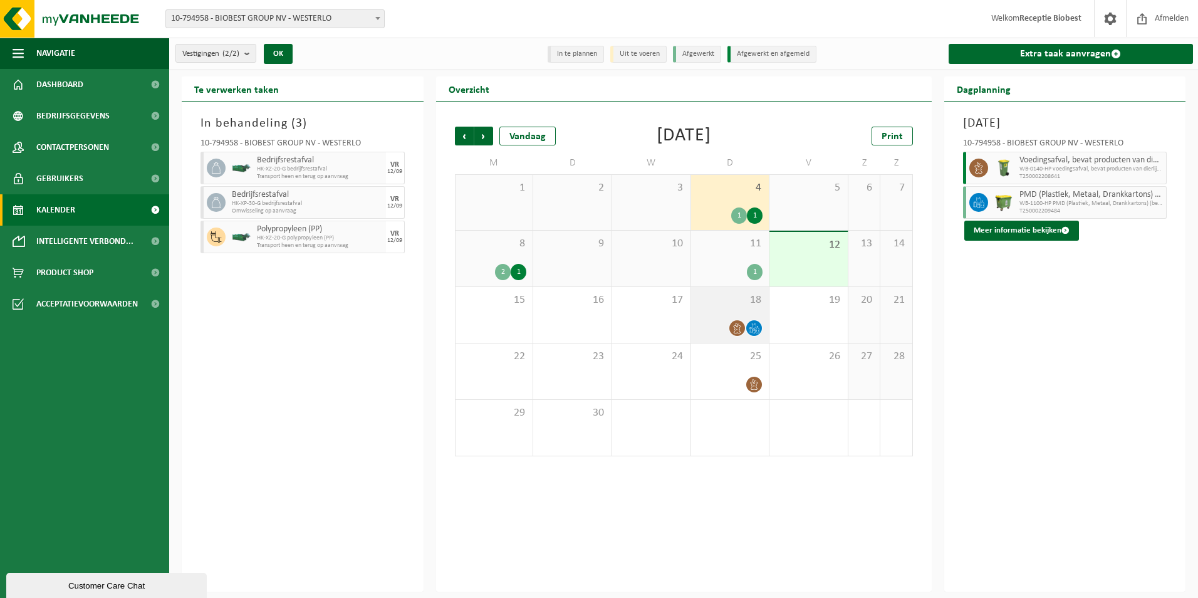
click at [751, 328] on icon at bounding box center [751, 329] width 3 height 5
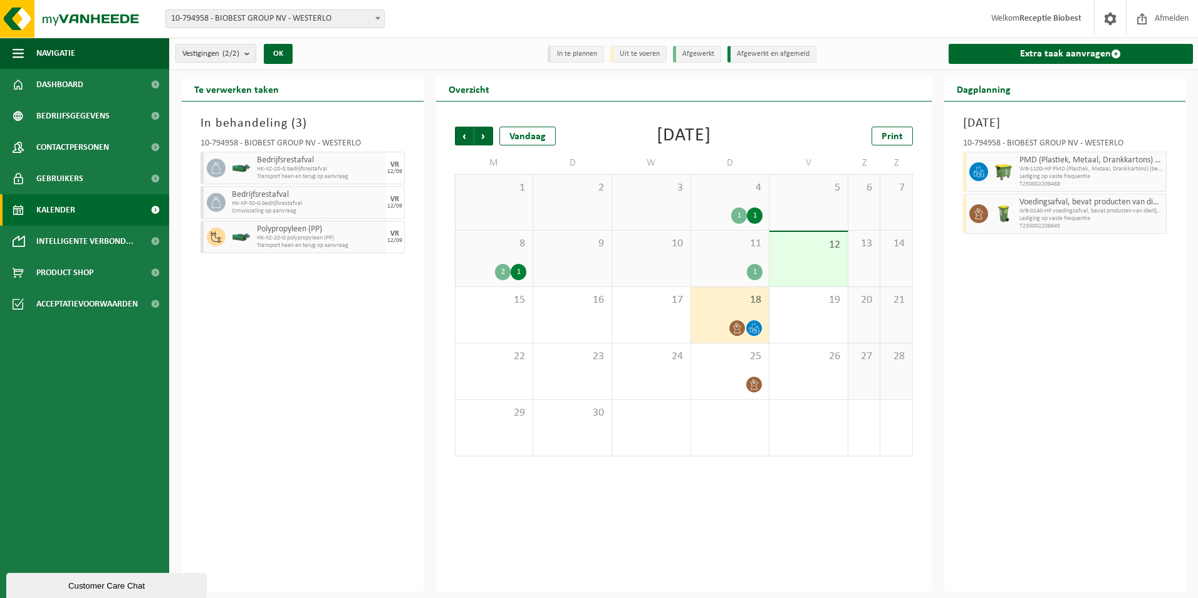
click at [737, 325] on icon at bounding box center [737, 328] width 11 height 11
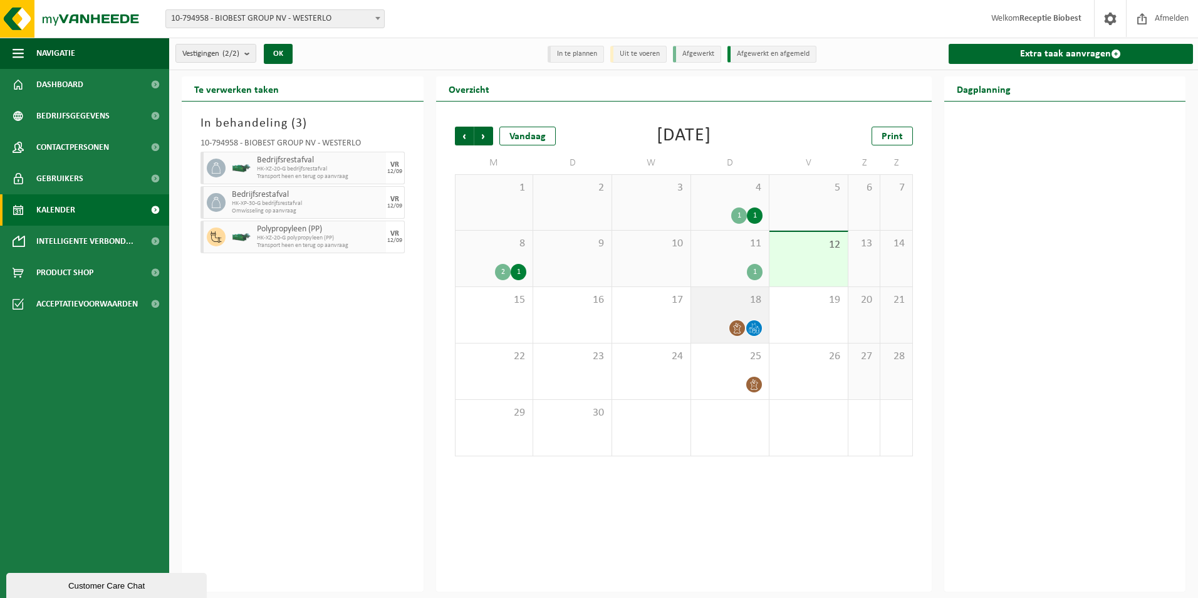
click at [755, 327] on icon at bounding box center [754, 328] width 11 height 11
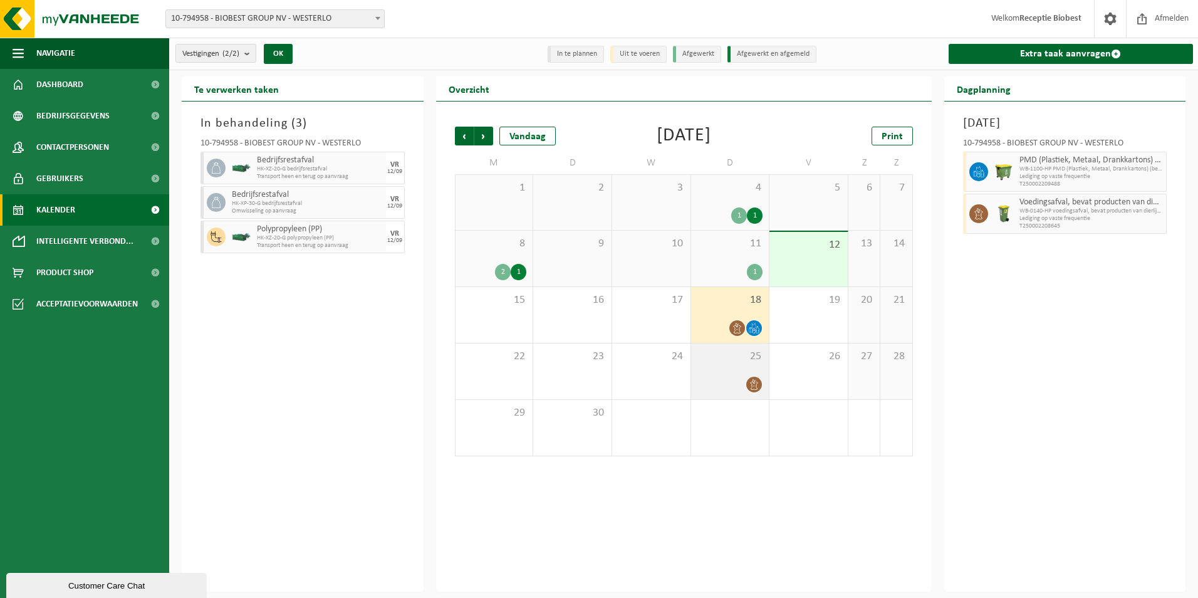
click at [752, 383] on icon at bounding box center [754, 384] width 11 height 11
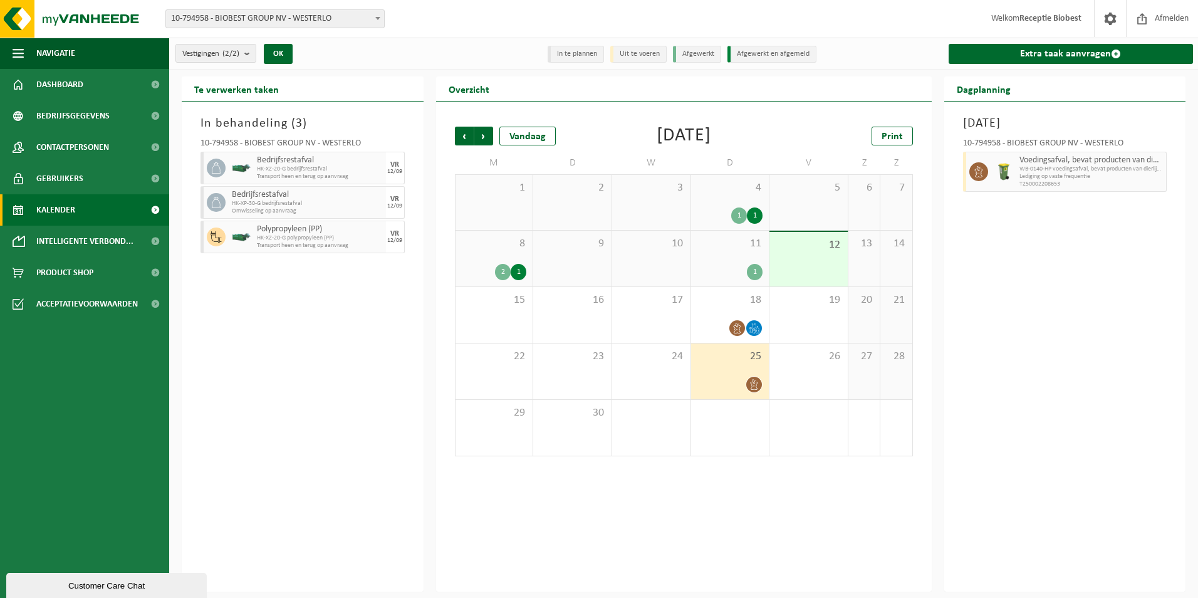
click at [758, 273] on div "1" at bounding box center [755, 272] width 16 height 16
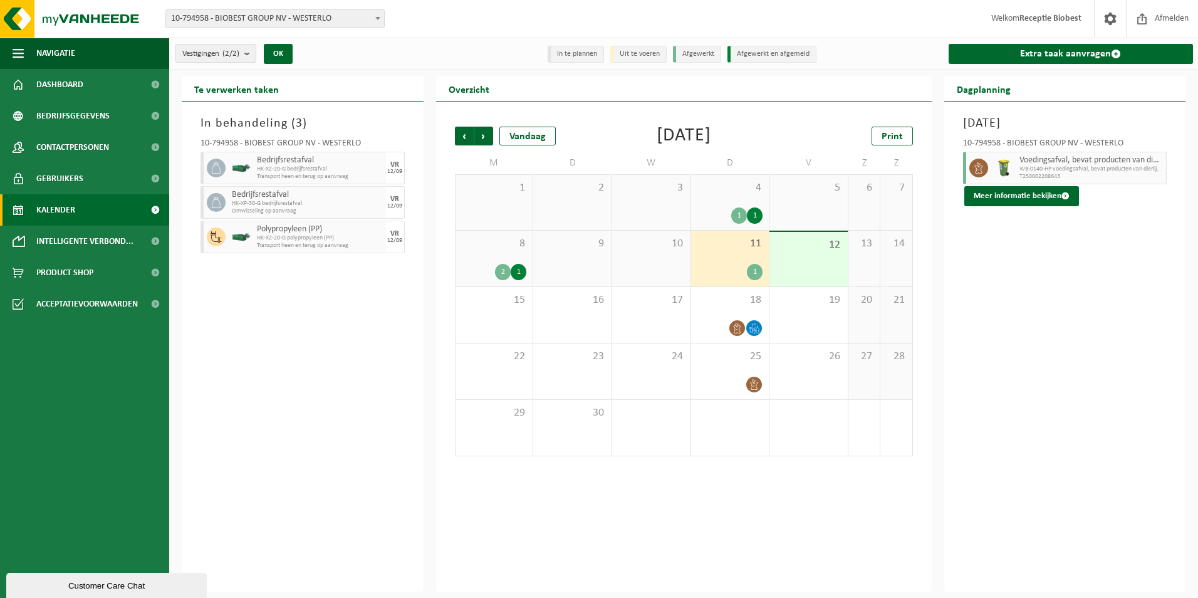
click at [750, 217] on div "1" at bounding box center [755, 215] width 16 height 16
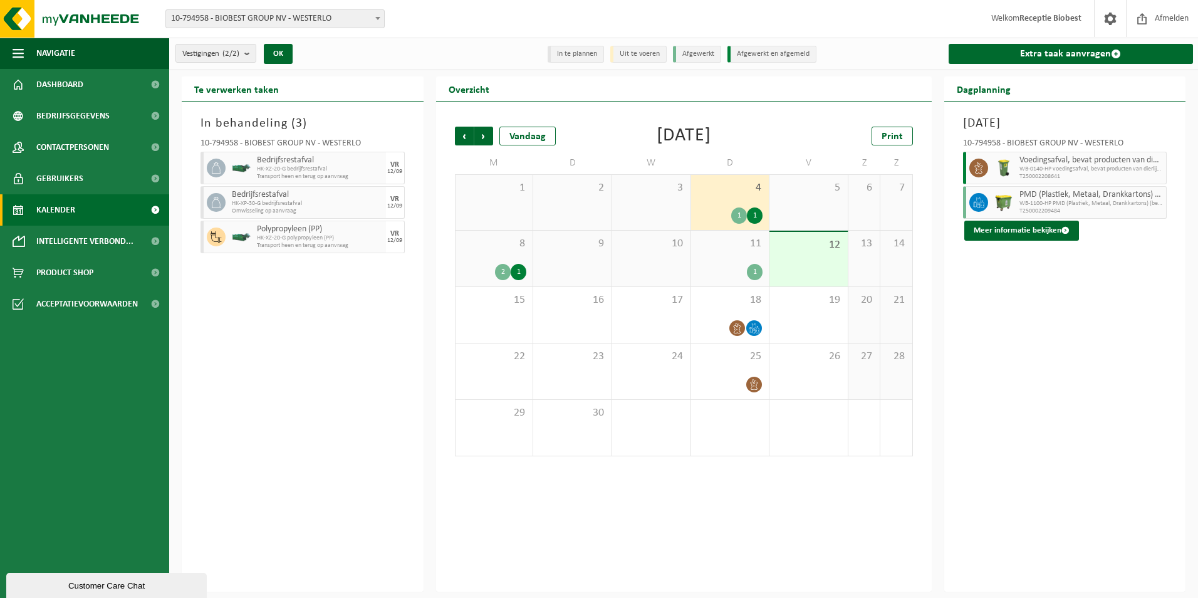
click at [516, 269] on div "1" at bounding box center [519, 272] width 16 height 16
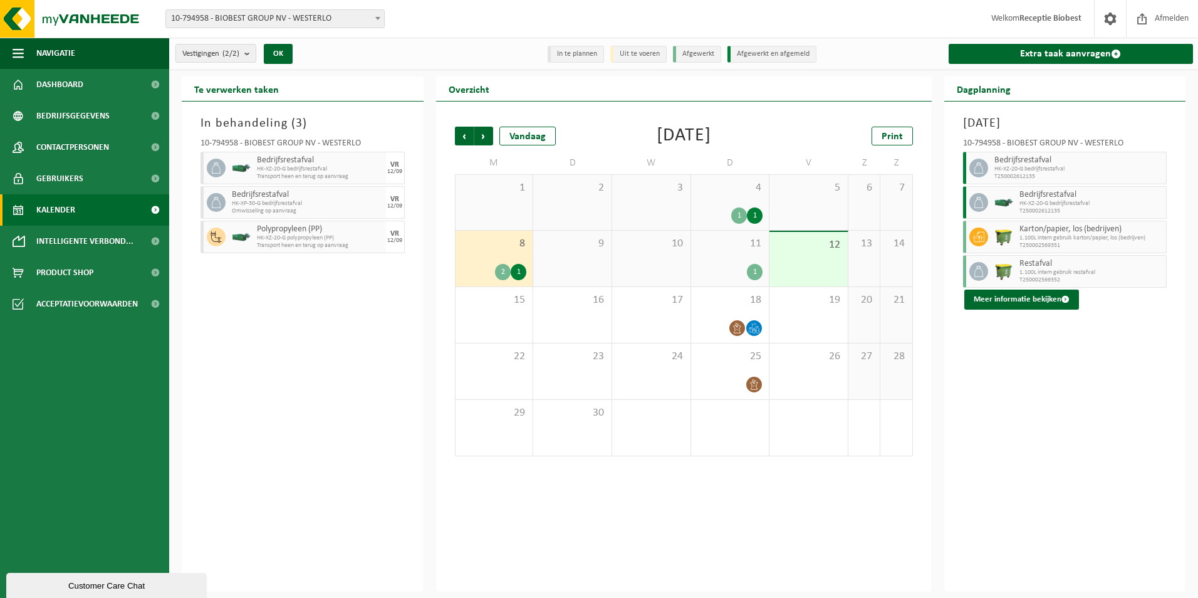
click at [497, 275] on div "2" at bounding box center [503, 272] width 16 height 16
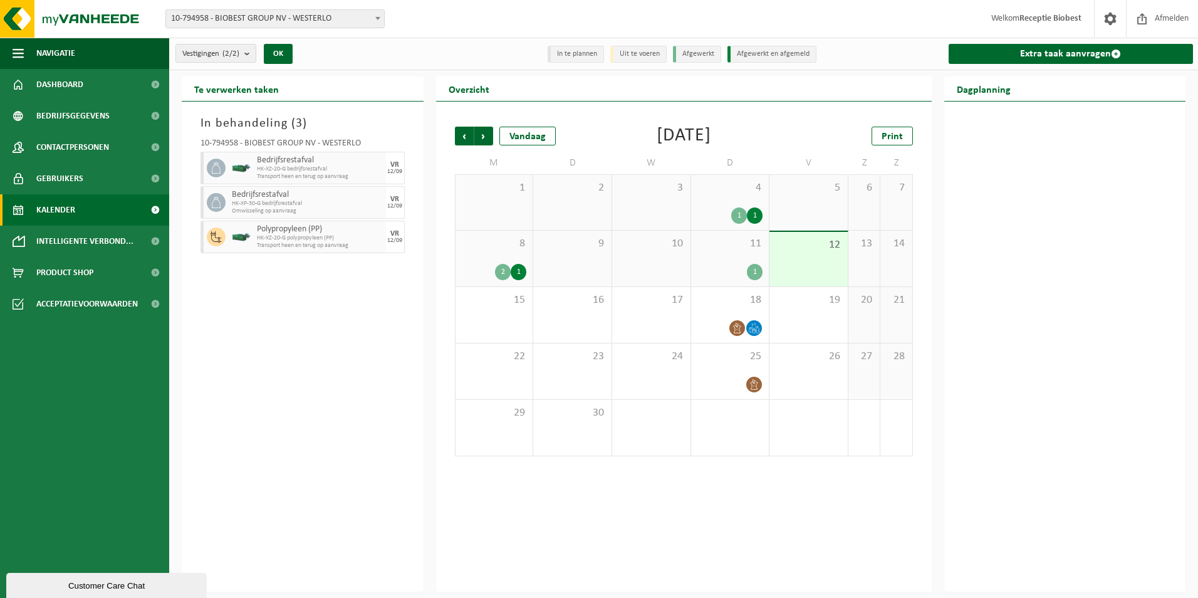
click at [515, 276] on div "1" at bounding box center [519, 272] width 16 height 16
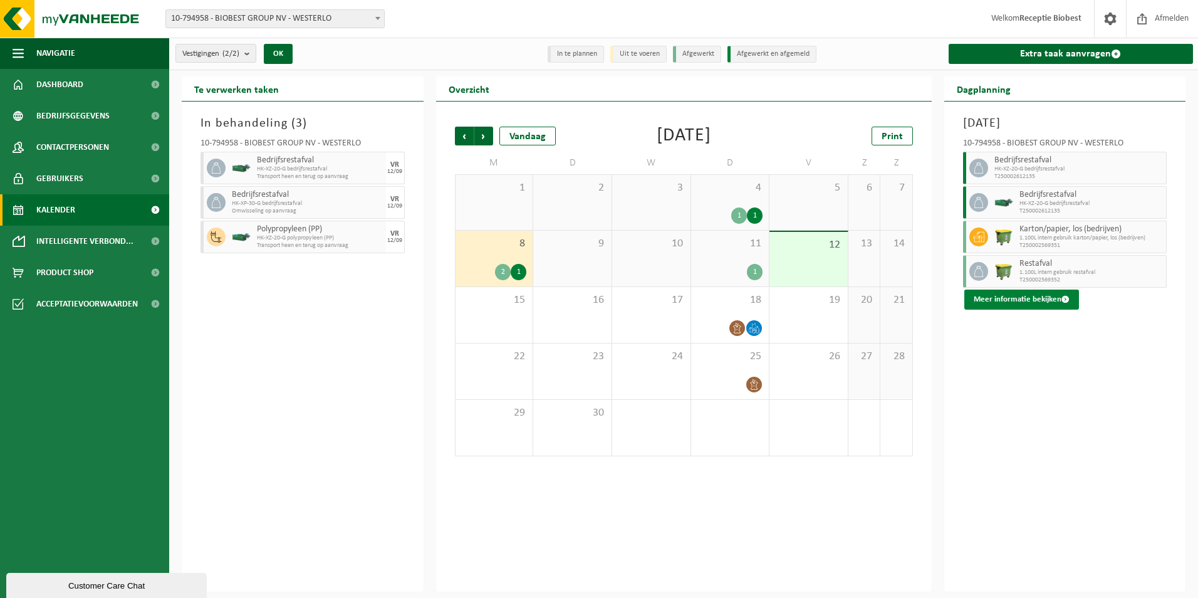
click at [1065, 300] on span at bounding box center [1066, 299] width 8 height 8
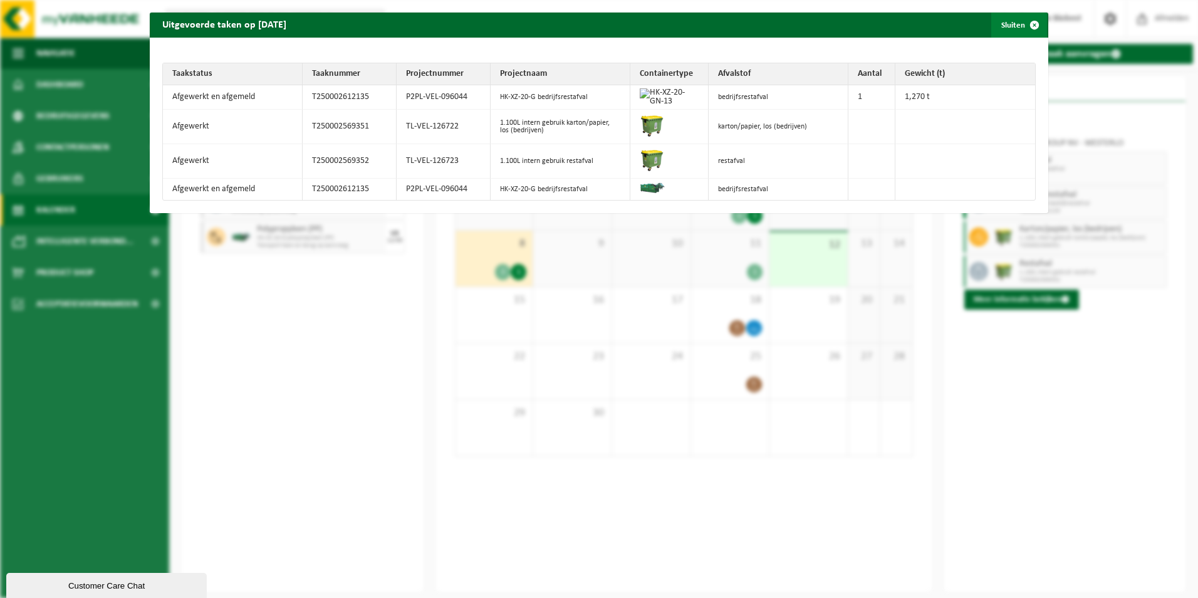
click at [1027, 21] on span "button" at bounding box center [1034, 25] width 25 height 25
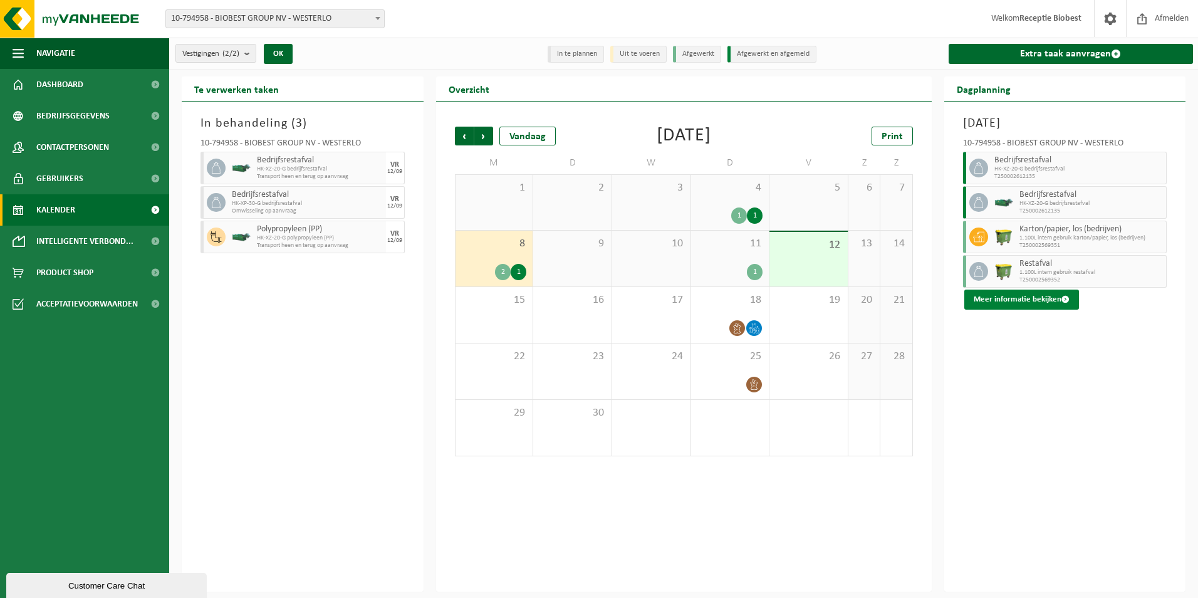
click at [1066, 298] on span at bounding box center [1066, 299] width 8 height 8
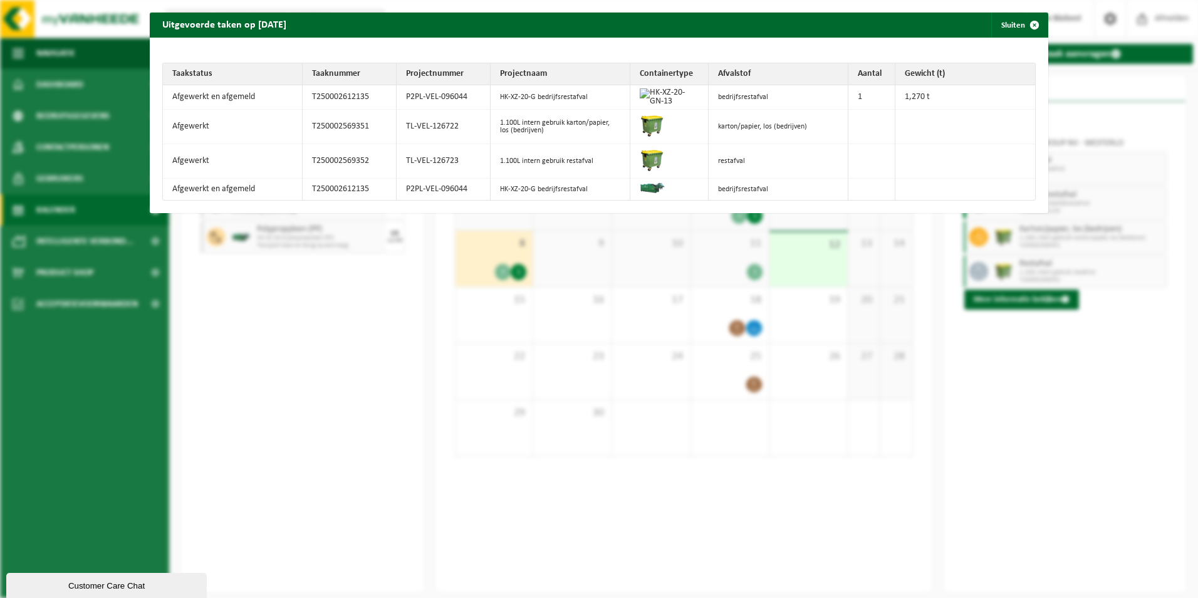
click at [1052, 369] on div "Uitgevoerde taken op 2025-09-08 Sluiten Taakstatus Taaknummer Projectnummer Pro…" at bounding box center [599, 299] width 1198 height 598
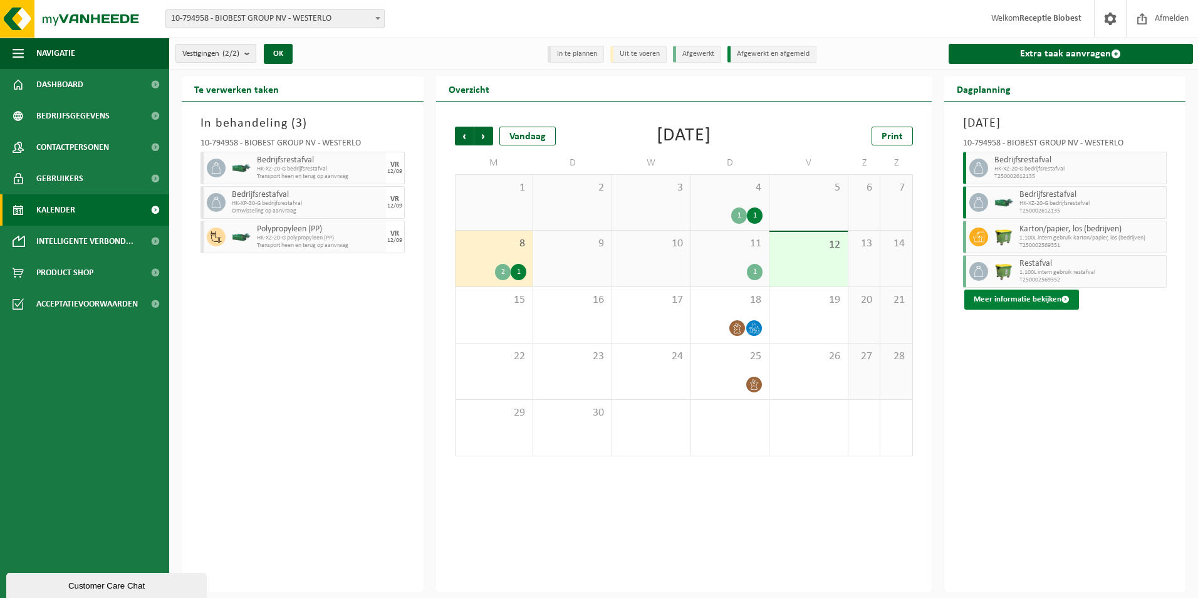
click at [1062, 298] on span at bounding box center [1066, 299] width 8 height 8
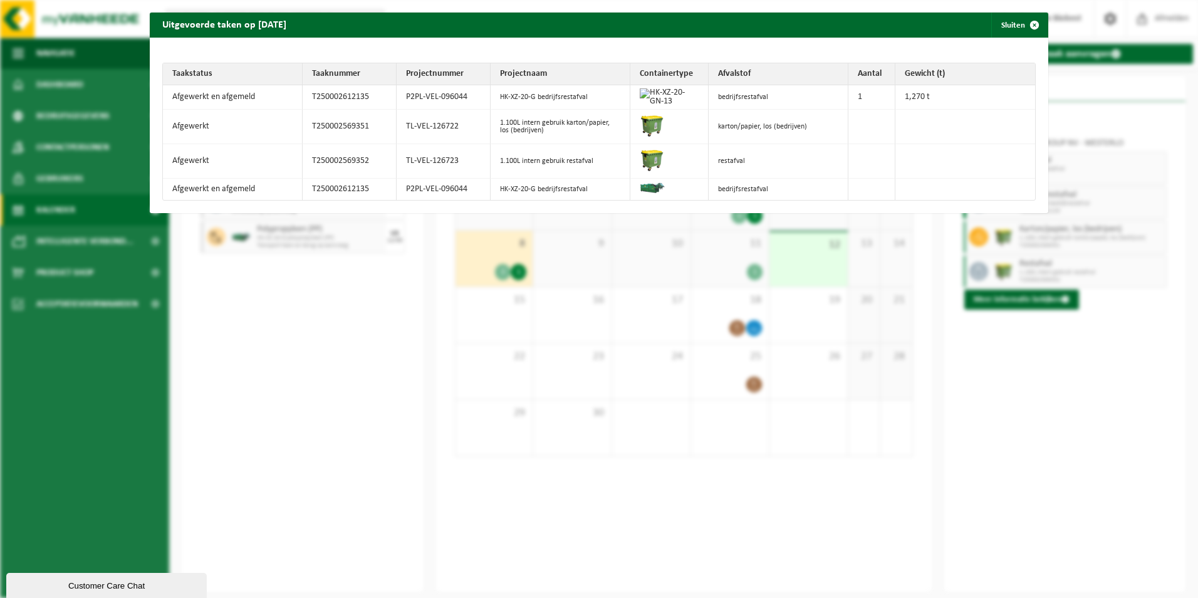
click at [1050, 359] on div "Uitgevoerde taken op 2025-09-08 Sluiten Taakstatus Taaknummer Projectnummer Pro…" at bounding box center [599, 299] width 1198 height 598
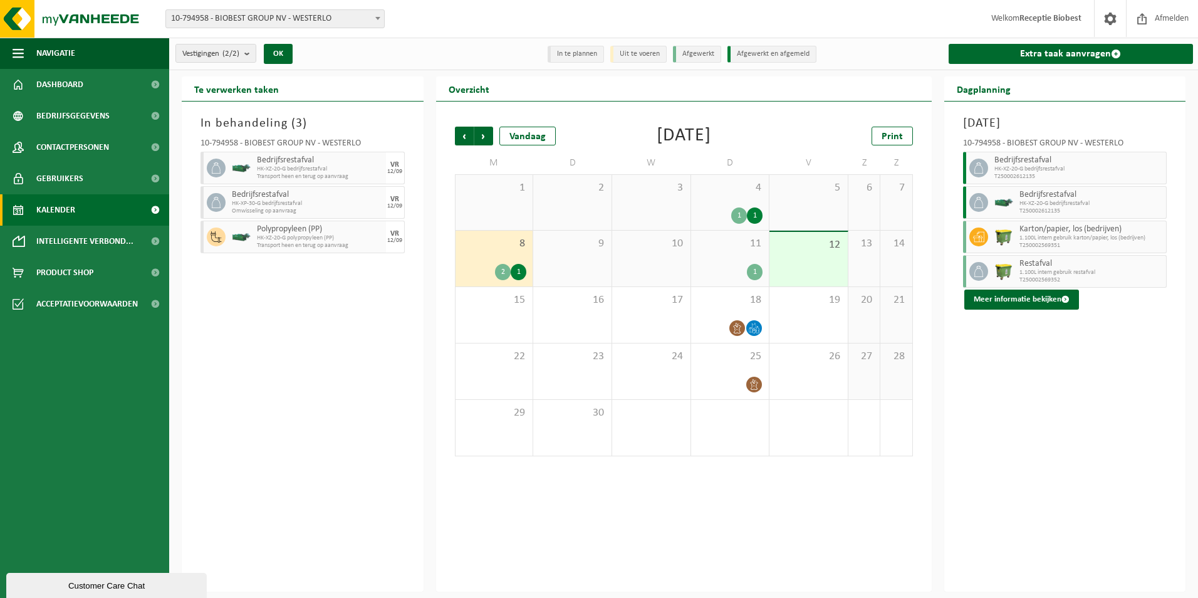
click at [586, 254] on div "9" at bounding box center [572, 259] width 78 height 56
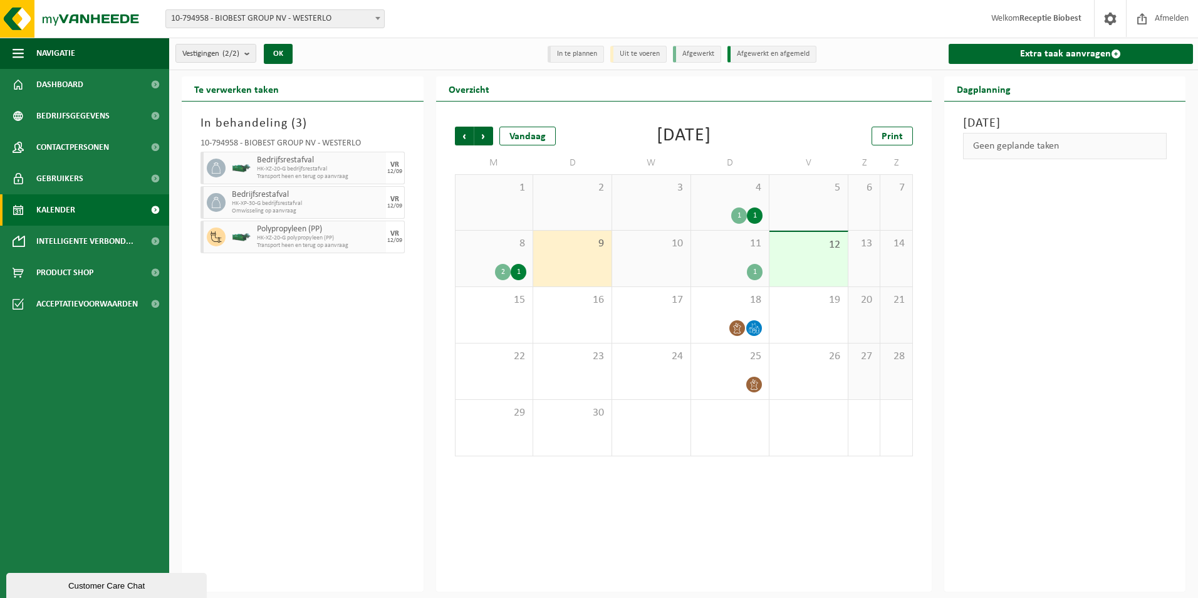
click at [673, 268] on div "10" at bounding box center [651, 259] width 78 height 56
click at [711, 264] on div "1" at bounding box center [731, 272] width 66 height 16
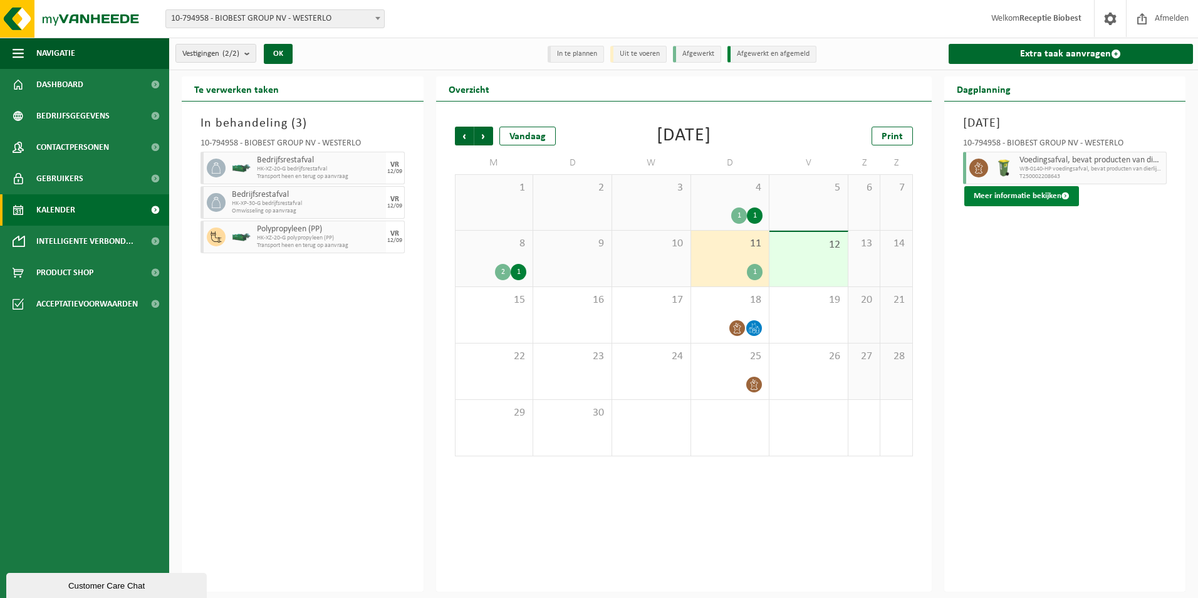
click at [1065, 192] on span at bounding box center [1066, 196] width 8 height 8
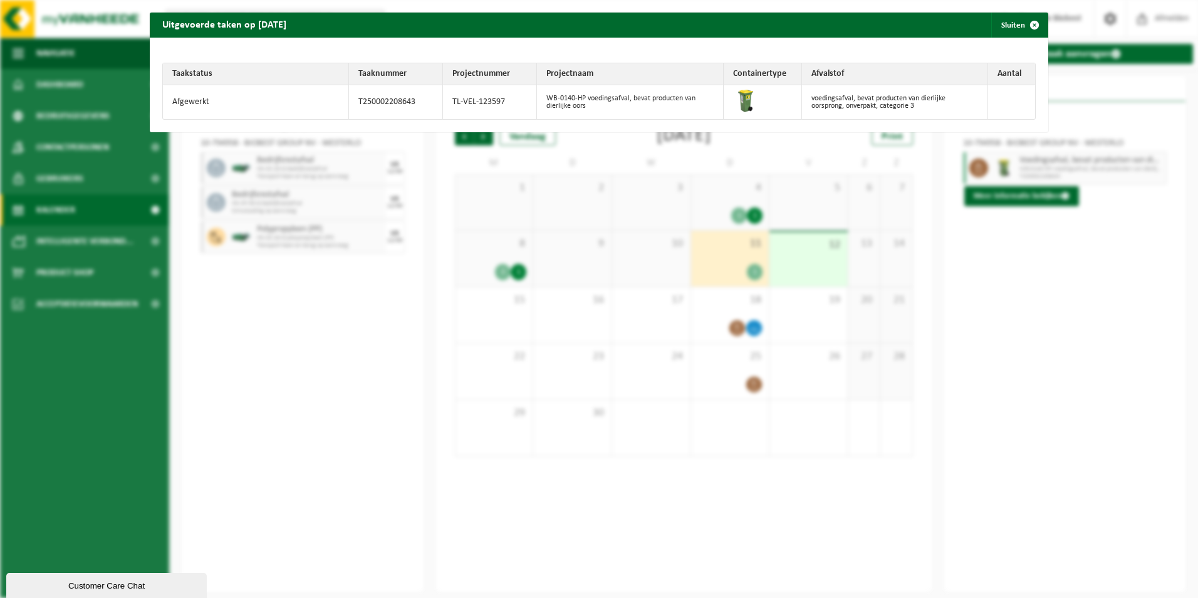
click at [1020, 291] on div "Uitgevoerde taken op 2025-09-11 Sluiten Taakstatus Taaknummer Projectnummer Pro…" at bounding box center [599, 299] width 1198 height 598
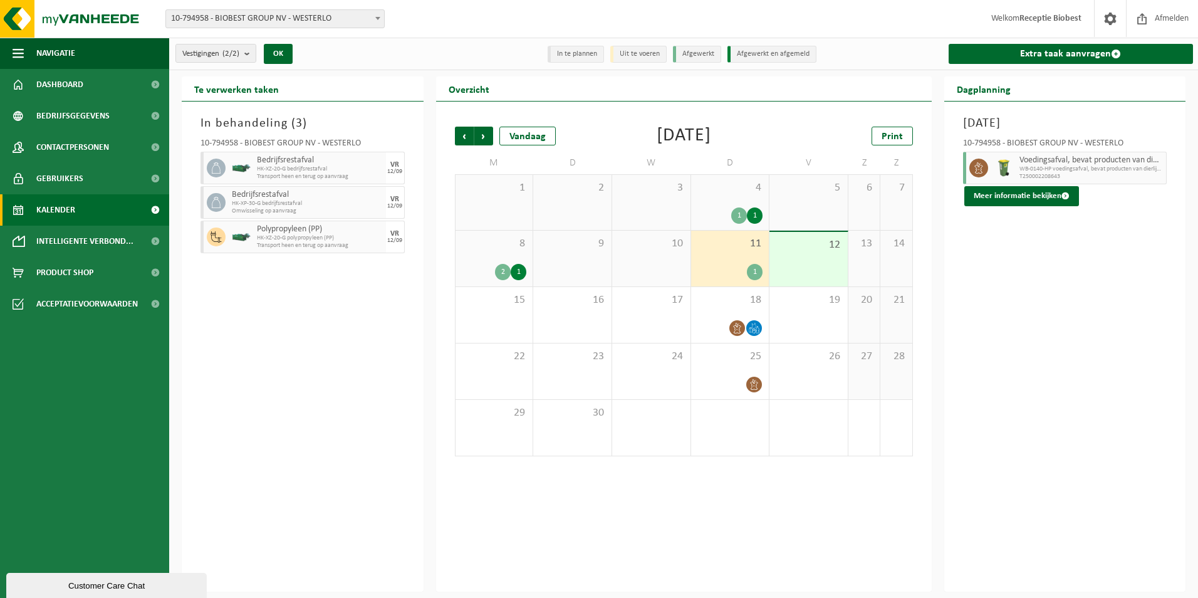
click at [744, 57] on li "Afgewerkt en afgemeld" at bounding box center [772, 54] width 89 height 17
click at [625, 59] on li "Uit te voeren" at bounding box center [638, 54] width 56 height 17
click at [593, 56] on li "In te plannen" at bounding box center [576, 54] width 56 height 17
click at [1063, 197] on span at bounding box center [1066, 196] width 8 height 8
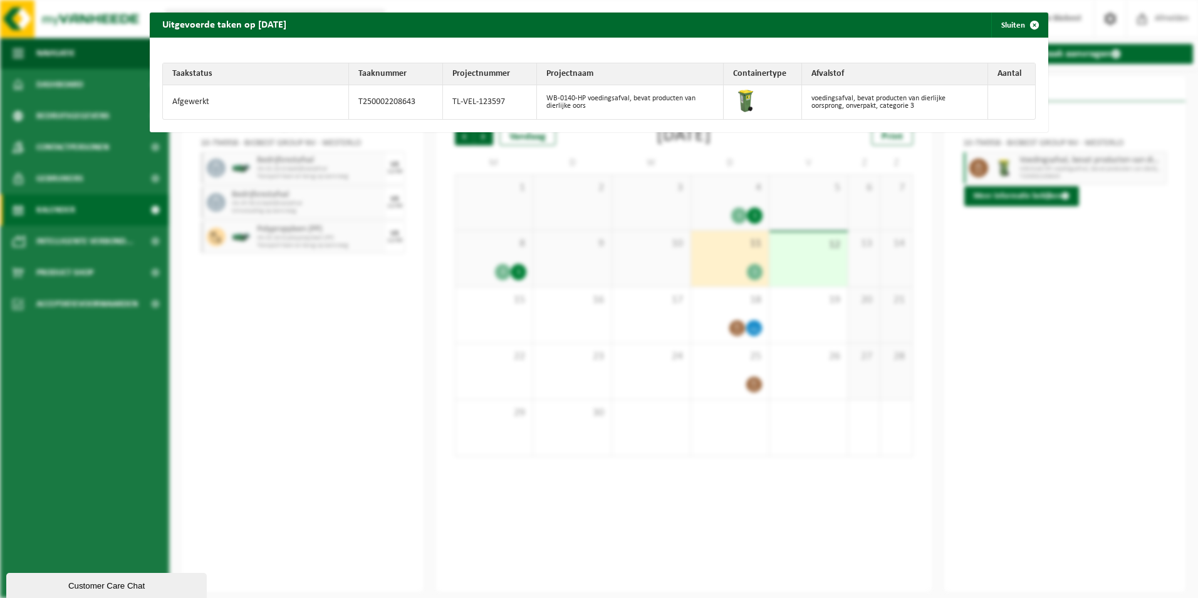
click at [1056, 314] on div "Uitgevoerde taken op 2025-09-11 Sluiten Taakstatus Taaknummer Projectnummer Pro…" at bounding box center [599, 299] width 1198 height 598
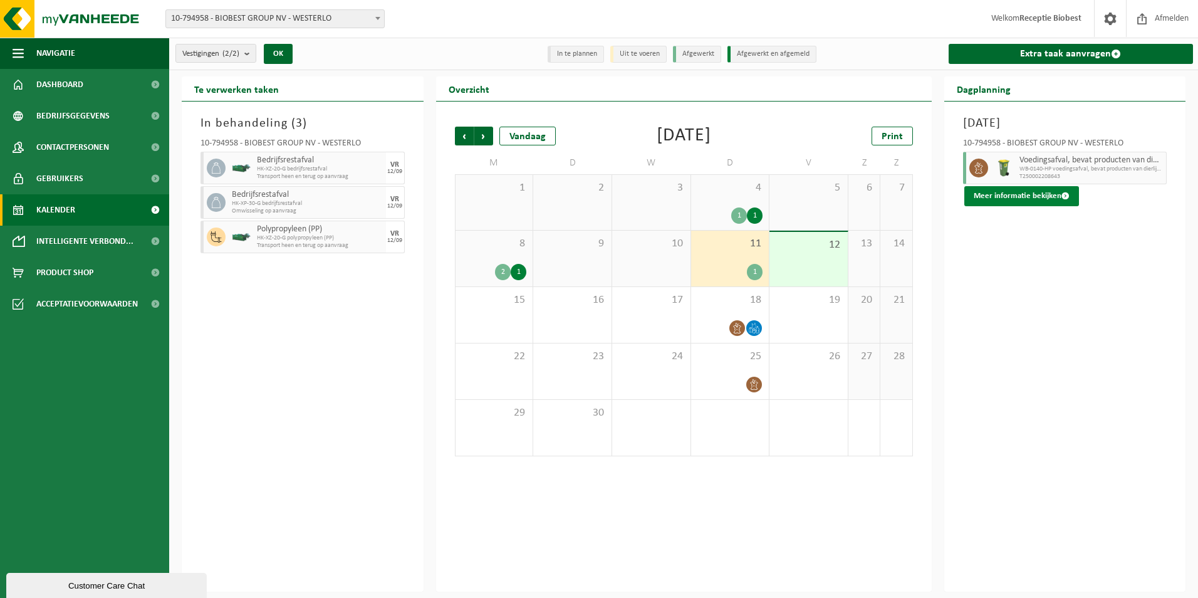
click at [1064, 196] on span at bounding box center [1066, 196] width 8 height 8
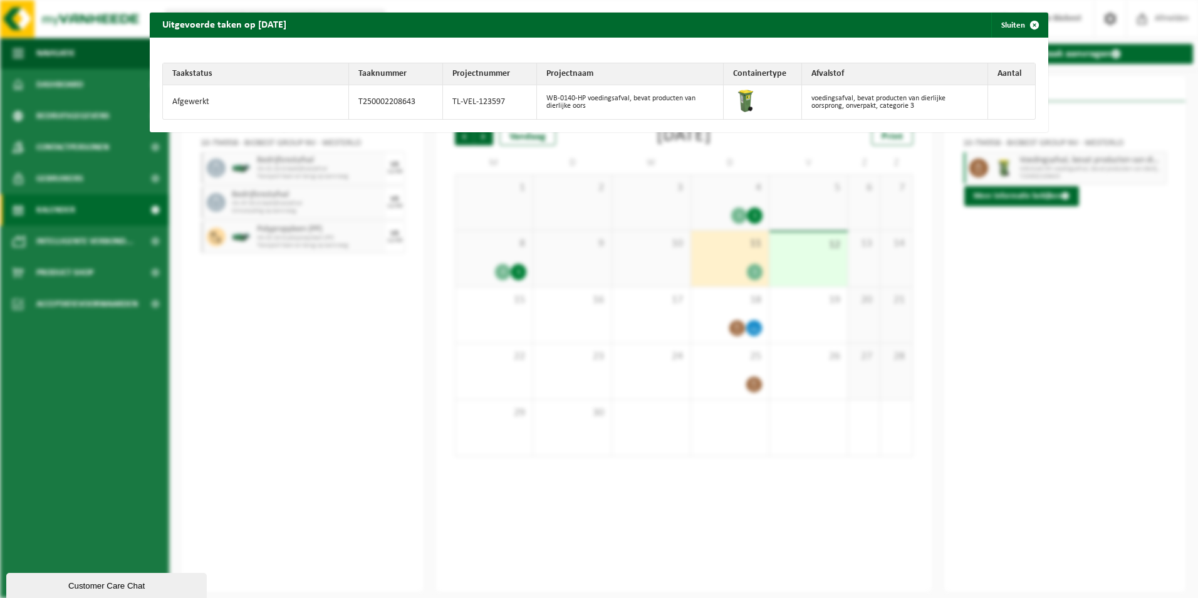
click at [1029, 285] on div "Uitgevoerde taken op 2025-09-11 Sluiten Taakstatus Taaknummer Projectnummer Pro…" at bounding box center [599, 299] width 1198 height 598
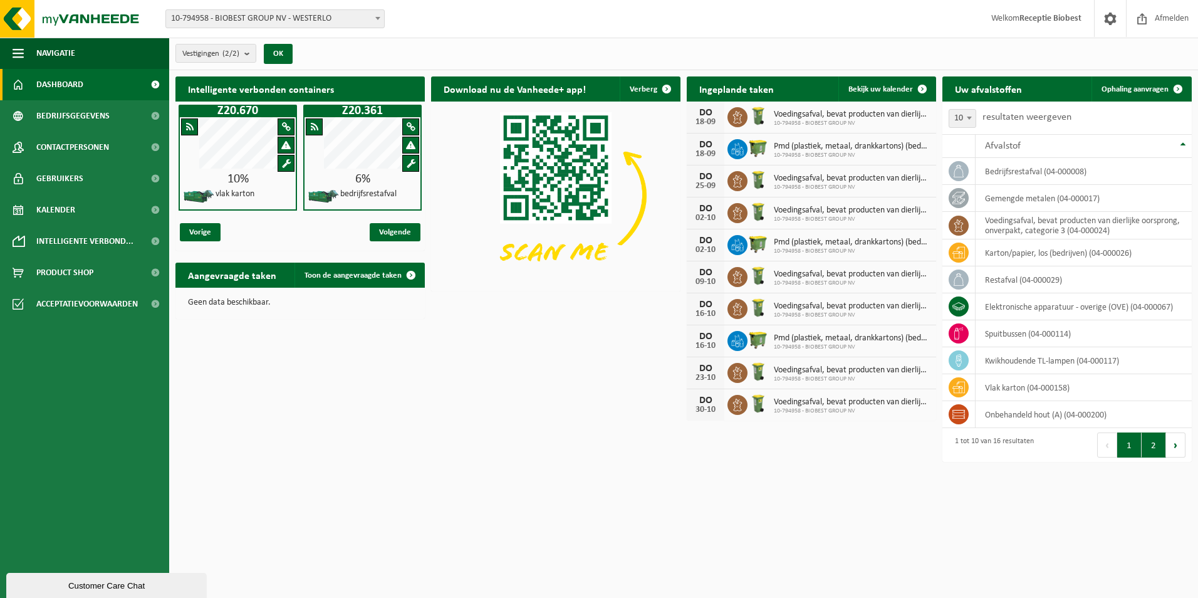
click at [1156, 449] on button "2" at bounding box center [1154, 444] width 24 height 25
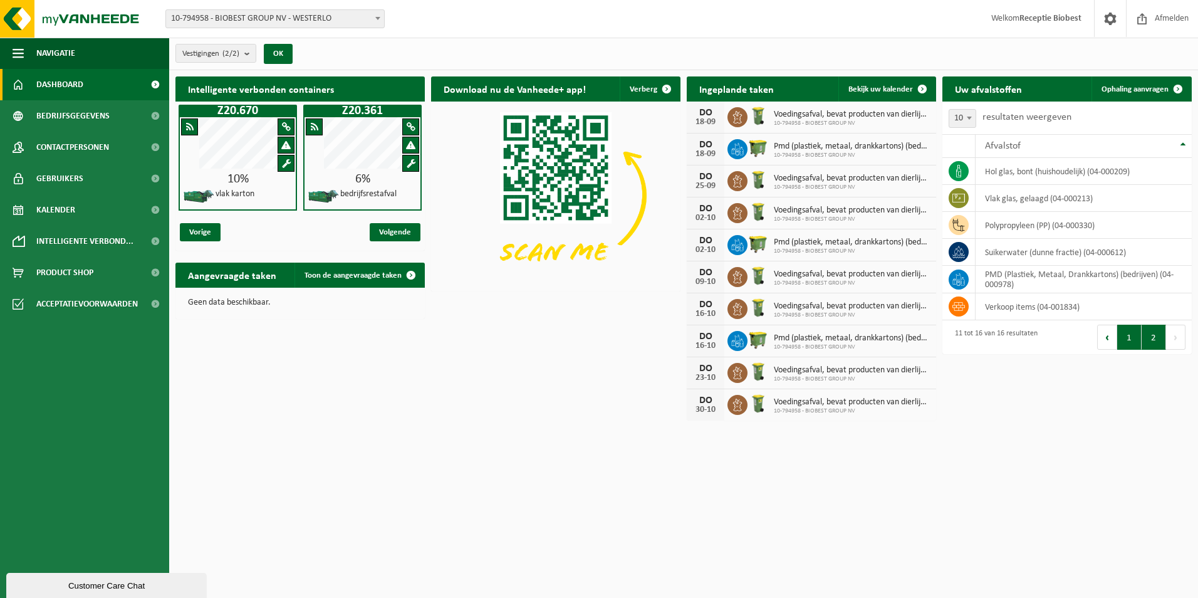
click at [1135, 339] on button "1" at bounding box center [1130, 337] width 24 height 25
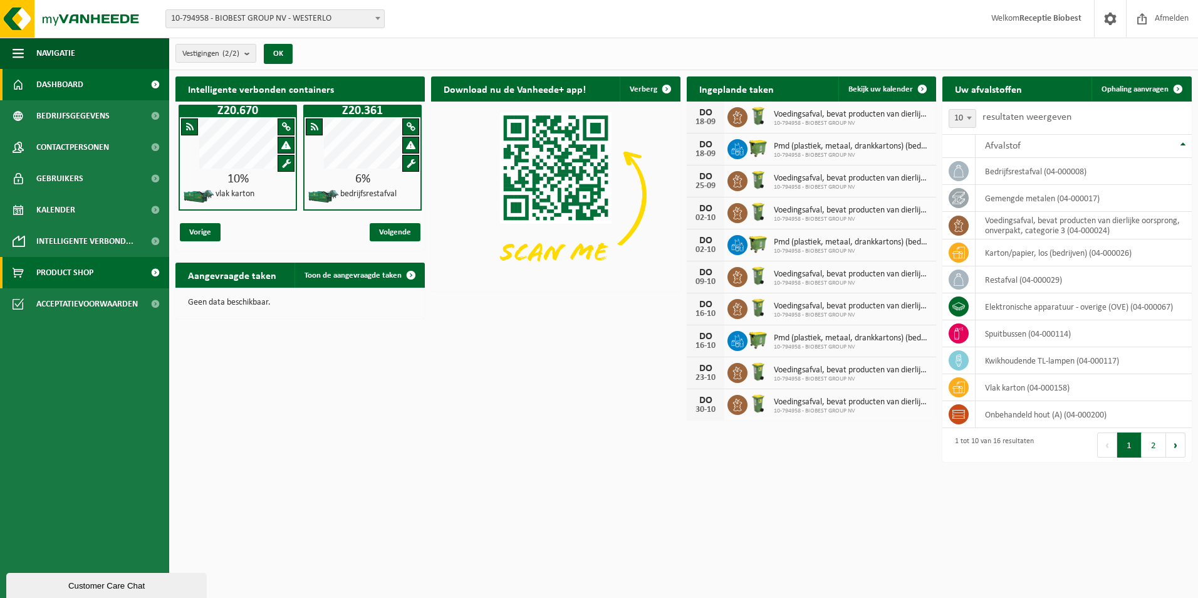
click at [152, 272] on span at bounding box center [155, 272] width 28 height 31
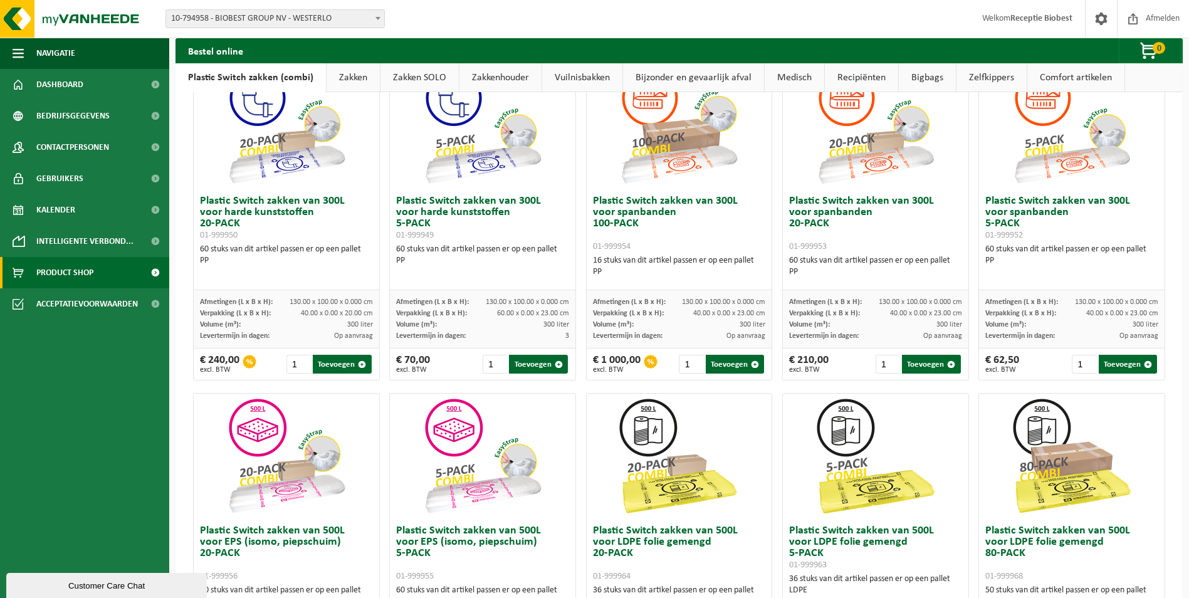
scroll to position [125, 0]
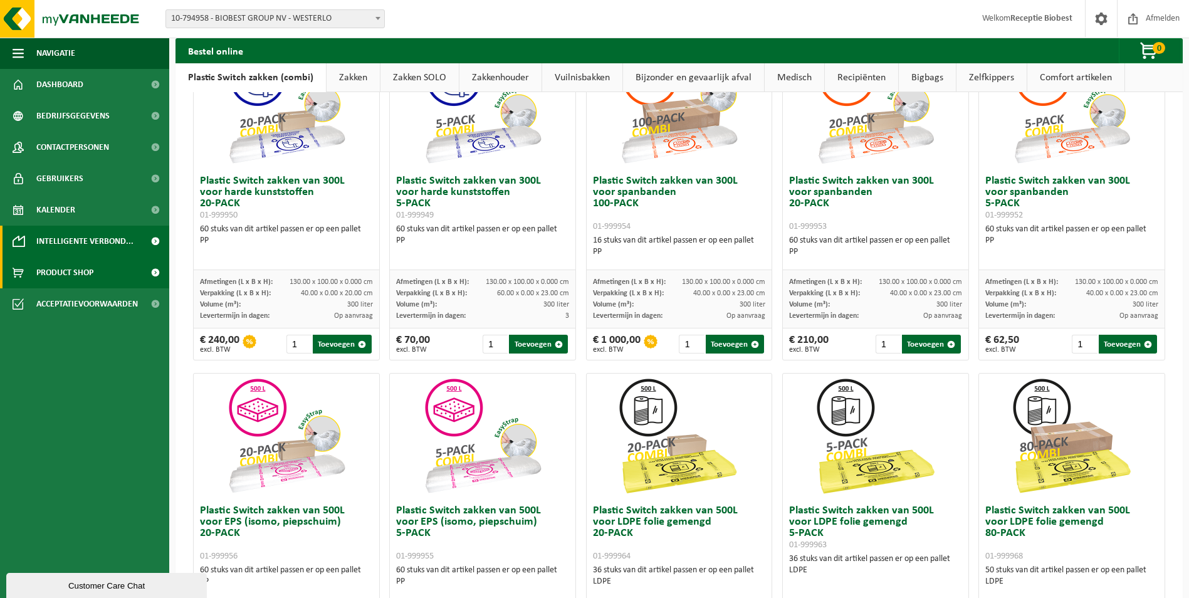
click at [66, 241] on span "Intelligente verbond..." at bounding box center [84, 241] width 97 height 31
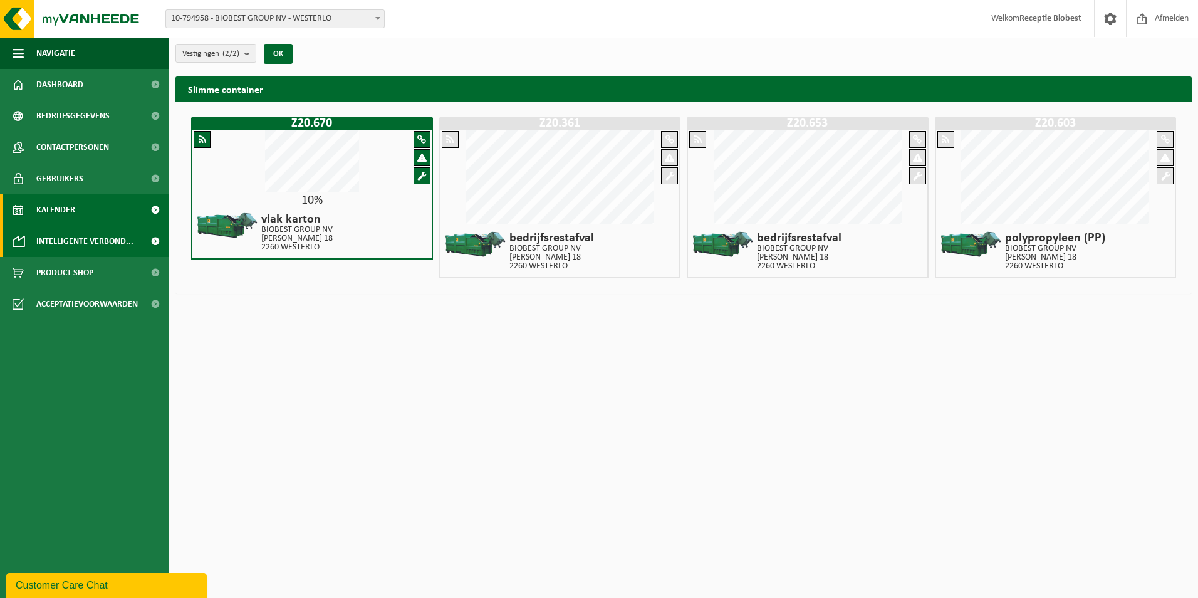
click at [60, 207] on span "Kalender" at bounding box center [55, 209] width 39 height 31
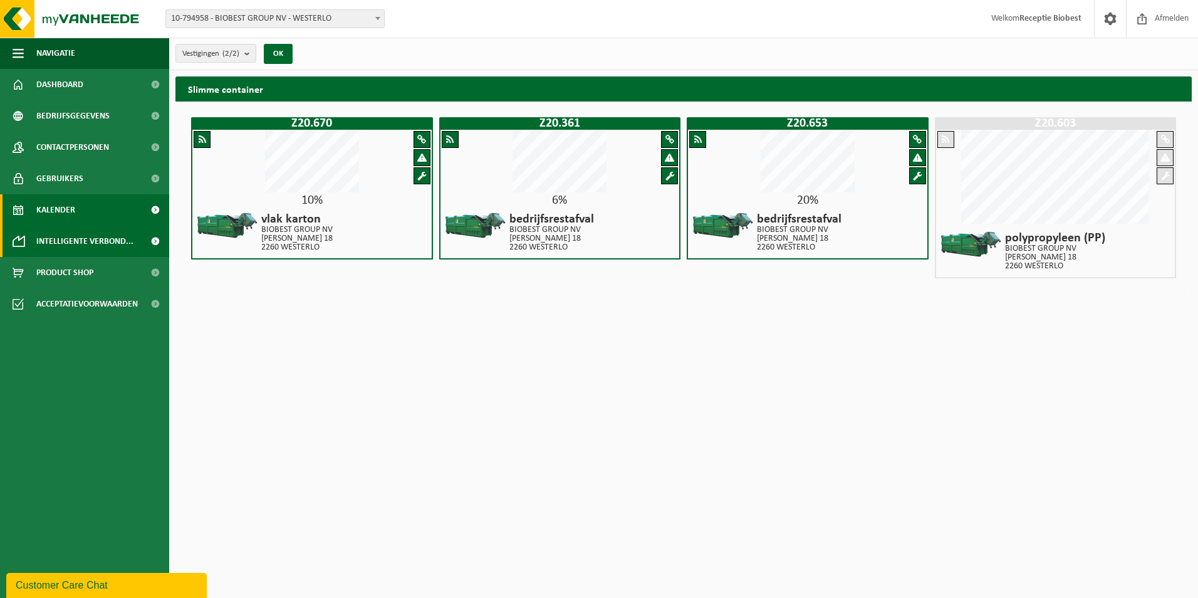
click at [154, 206] on span at bounding box center [155, 209] width 28 height 31
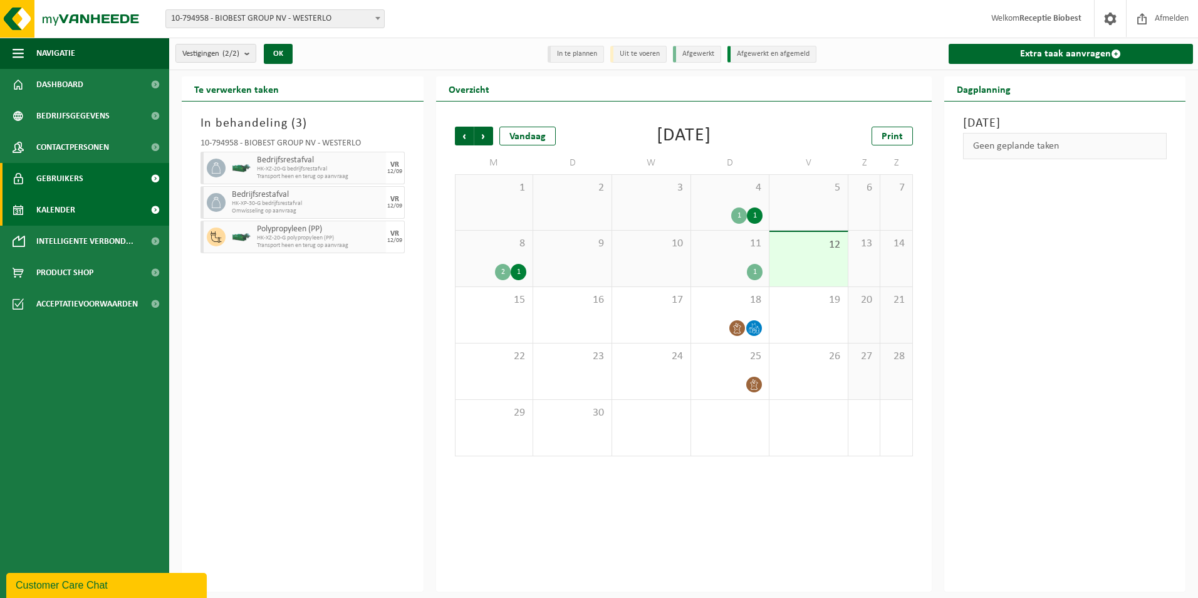
click at [153, 174] on span at bounding box center [155, 178] width 28 height 31
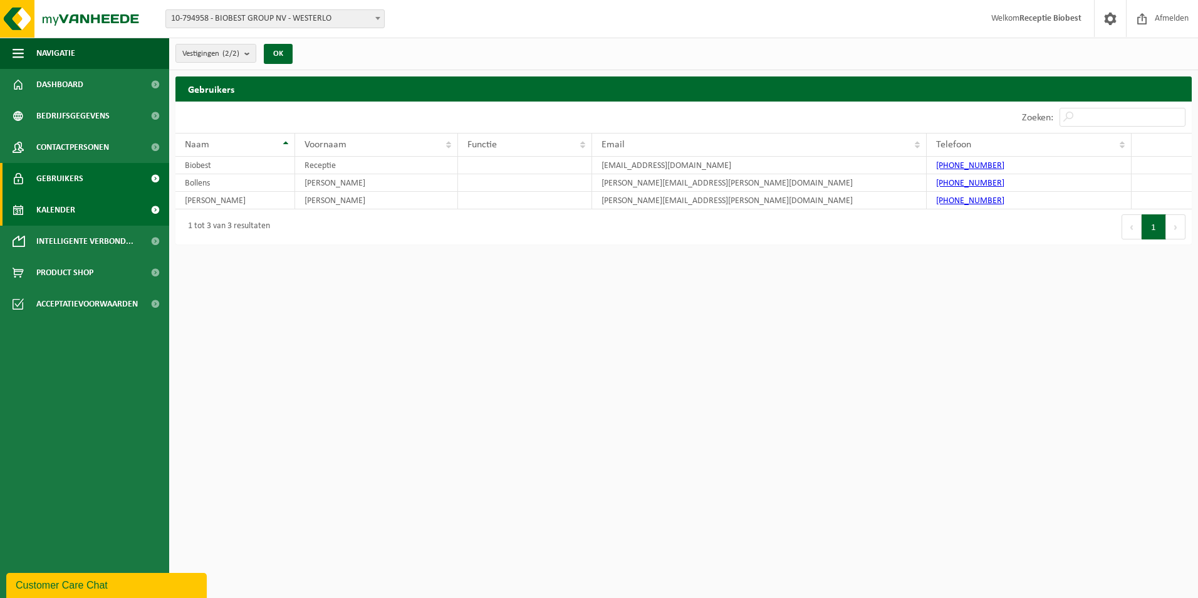
click at [157, 209] on span at bounding box center [155, 209] width 28 height 31
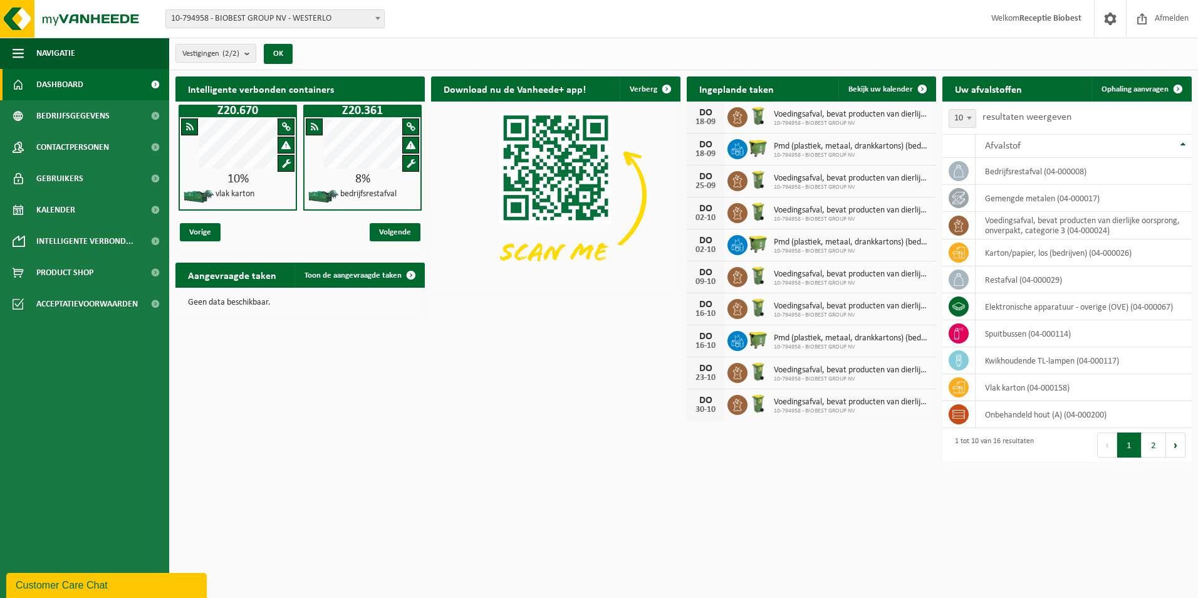
drag, startPoint x: 1148, startPoint y: 446, endPoint x: 1179, endPoint y: 458, distance: 32.9
click at [1158, 448] on button "2" at bounding box center [1154, 444] width 24 height 25
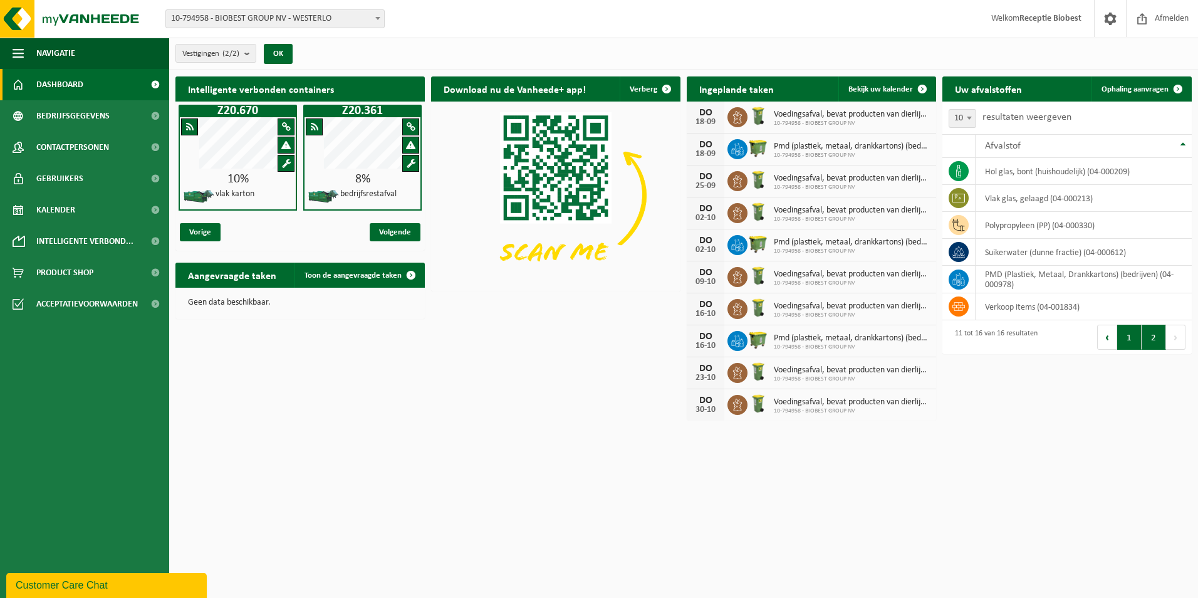
click at [1139, 340] on button "1" at bounding box center [1130, 337] width 24 height 25
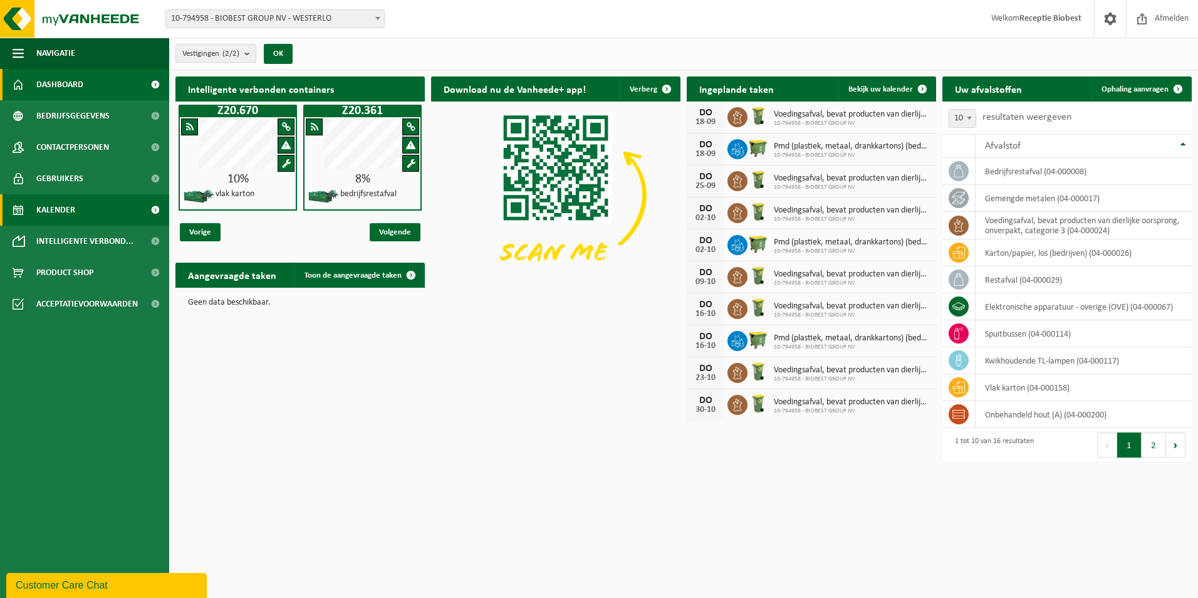
click at [66, 210] on span "Kalender" at bounding box center [55, 209] width 39 height 31
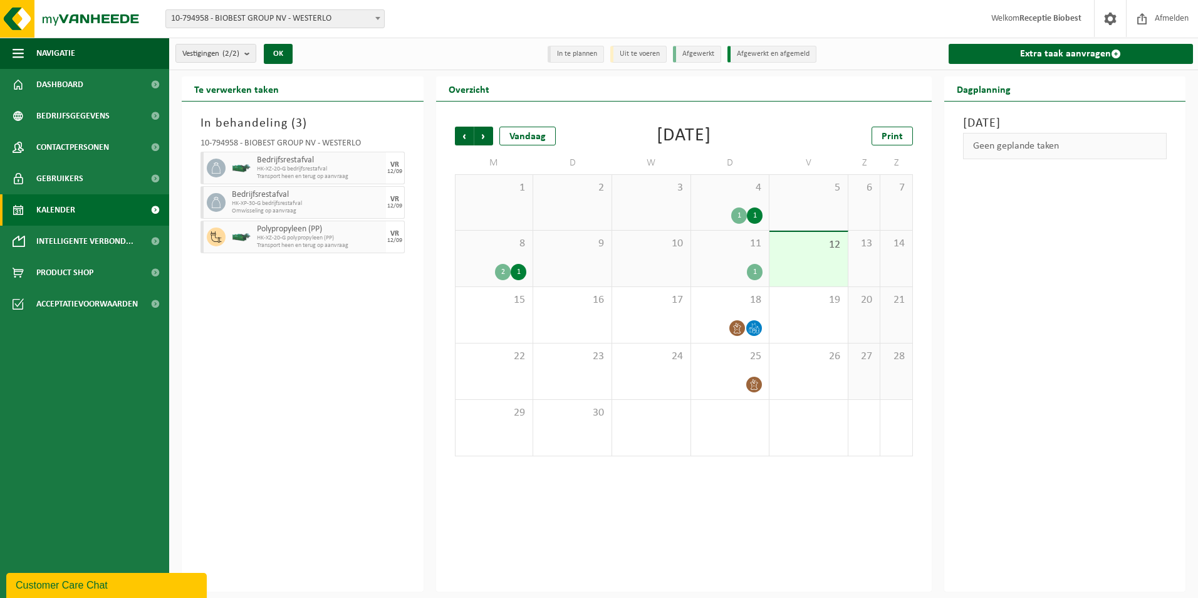
click at [588, 254] on div "9" at bounding box center [572, 259] width 78 height 56
click at [521, 278] on div "1" at bounding box center [519, 272] width 16 height 16
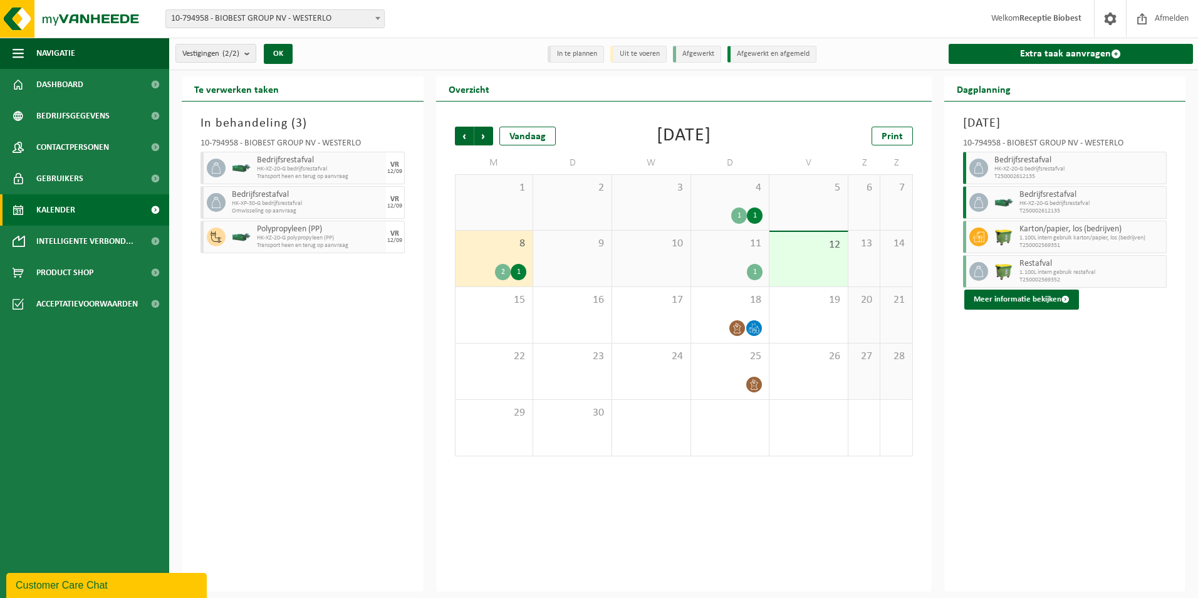
click at [1089, 455] on div "[DATE] 10-794958 - BIOBEST GROUP NV - WESTERLO Bedrijfsrestafval HK-XZ-20-G bed…" at bounding box center [1066, 347] width 242 height 490
click at [156, 114] on span at bounding box center [155, 115] width 28 height 31
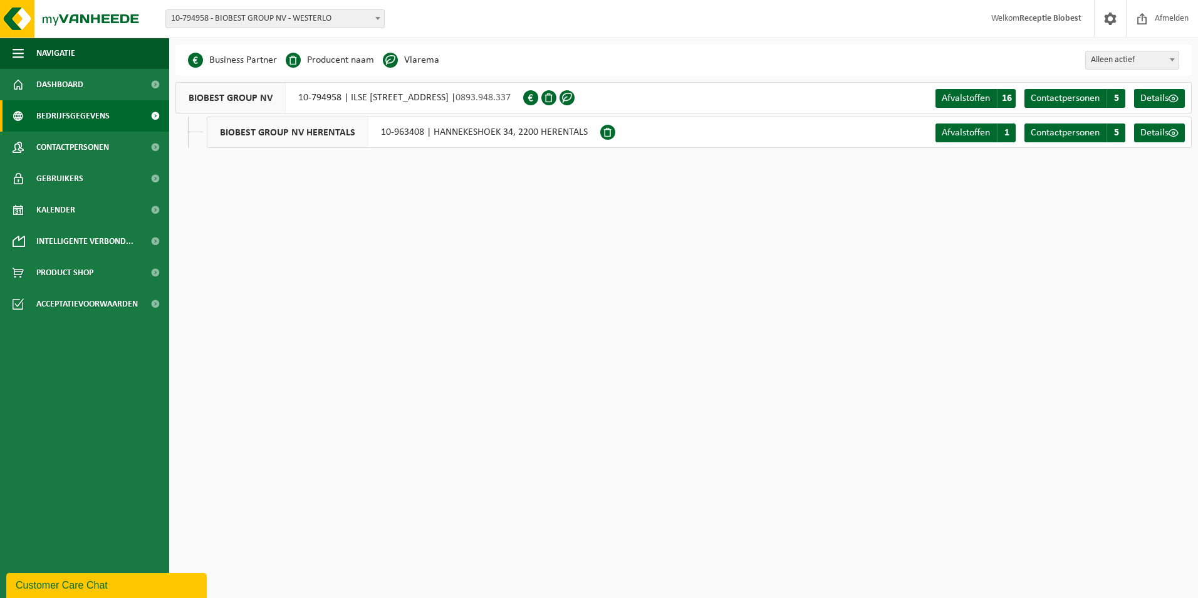
click at [156, 84] on span at bounding box center [155, 84] width 28 height 31
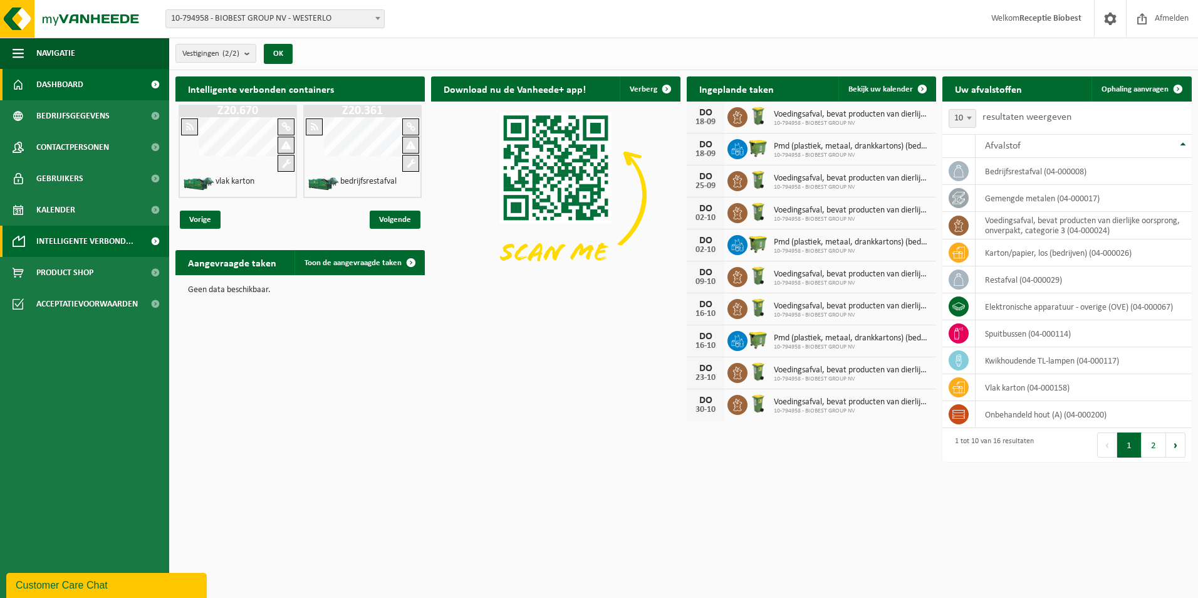
click at [154, 238] on span at bounding box center [155, 241] width 28 height 31
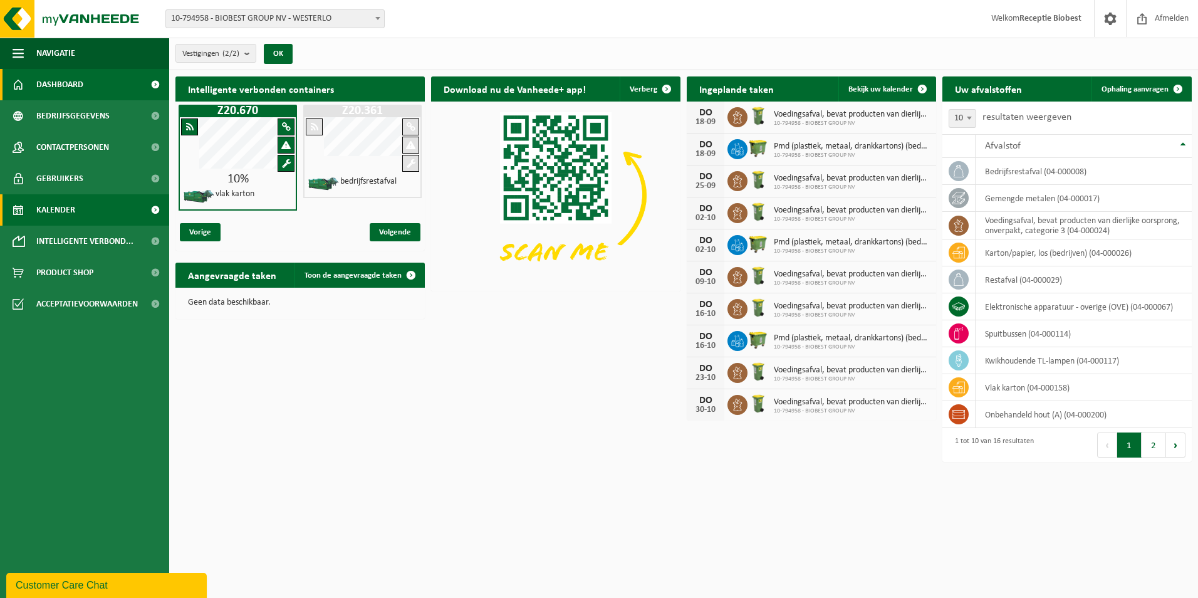
click at [154, 210] on span at bounding box center [155, 209] width 28 height 31
